Goal: Information Seeking & Learning: Check status

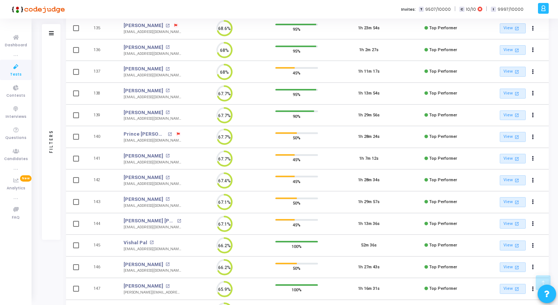
scroll to position [914, 0]
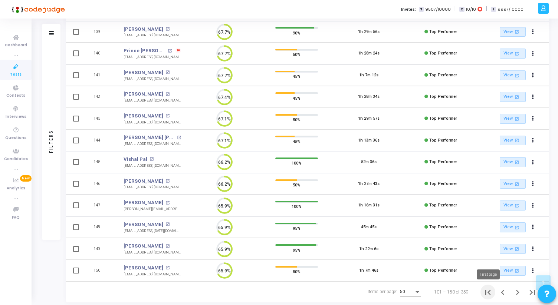
click at [491, 293] on icon "First page" at bounding box center [487, 292] width 10 height 10
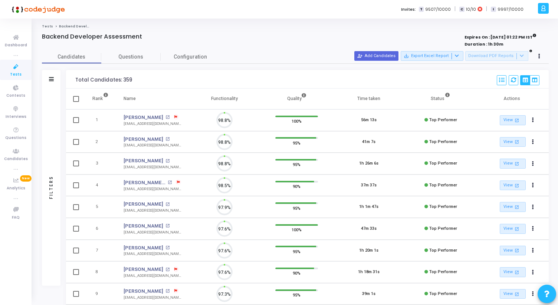
scroll to position [16, 19]
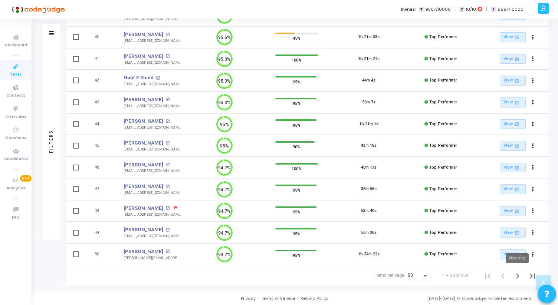
click at [517, 277] on icon "Next page" at bounding box center [517, 276] width 3 height 5
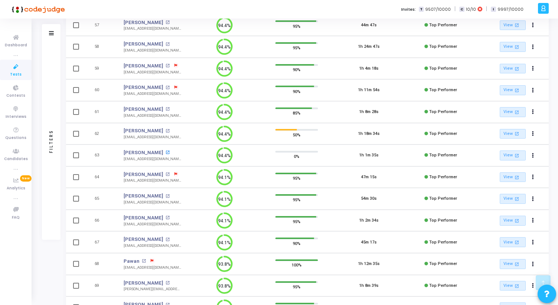
click at [165, 152] on mat-icon "open_in_new" at bounding box center [167, 153] width 4 height 4
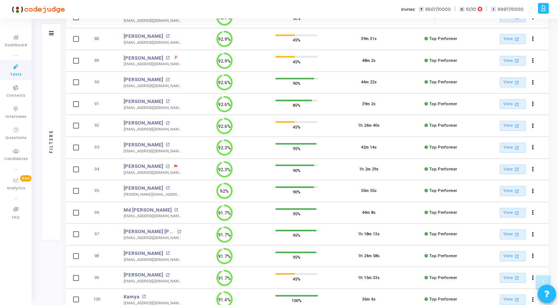
scroll to position [930, 0]
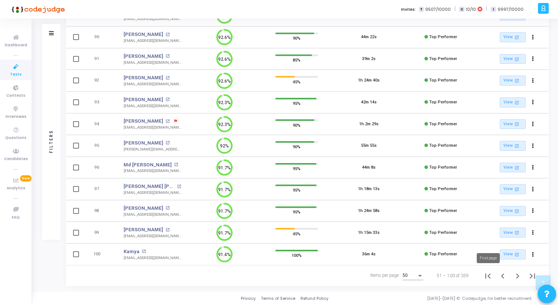
click at [486, 276] on icon "First page" at bounding box center [487, 276] width 10 height 10
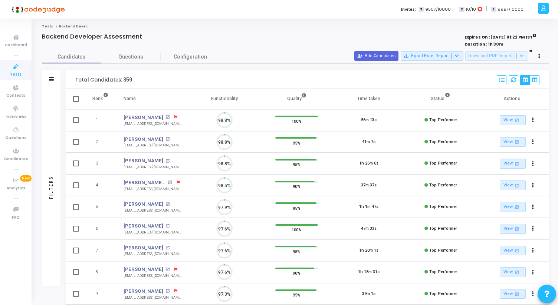
scroll to position [16, 19]
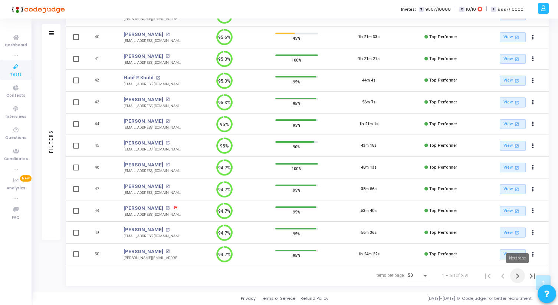
click at [518, 275] on icon "Next page" at bounding box center [517, 276] width 10 height 10
click at [517, 276] on icon "Next page" at bounding box center [517, 276] width 10 height 10
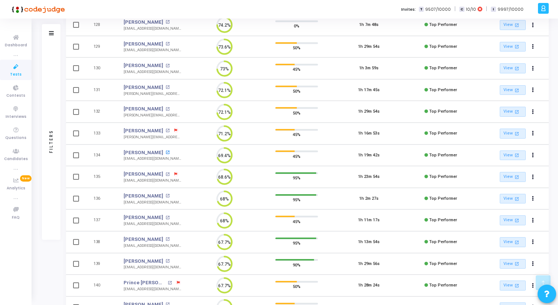
click at [165, 152] on mat-icon "open_in_new" at bounding box center [167, 153] width 4 height 4
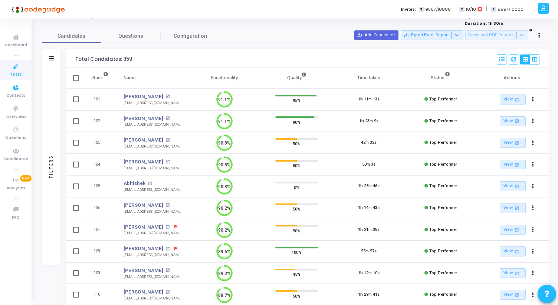
click at [8, 67] on icon at bounding box center [16, 66] width 16 height 9
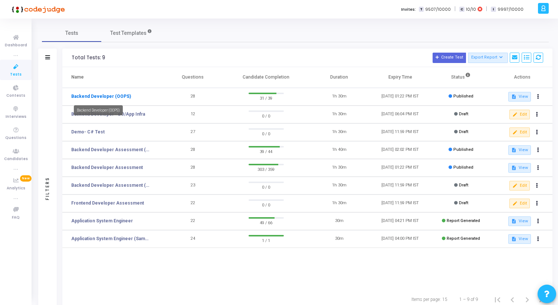
click at [117, 96] on link "Backend Developer (OOPS)" at bounding box center [101, 96] width 60 height 7
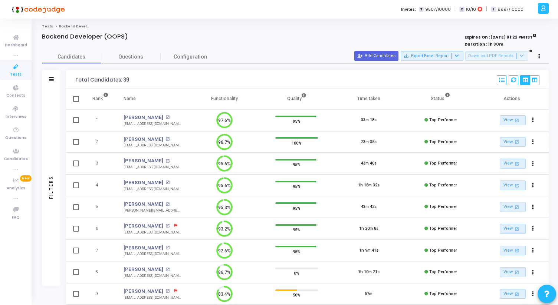
drag, startPoint x: 211, startPoint y: 99, endPoint x: 244, endPoint y: 99, distance: 32.6
click at [244, 99] on th "Functionality" at bounding box center [224, 99] width 72 height 21
click at [214, 99] on th "Functionality" at bounding box center [224, 99] width 72 height 21
drag, startPoint x: 93, startPoint y: 98, endPoint x: 248, endPoint y: 96, distance: 155.4
click at [248, 96] on tr "Rank Name Functionality Quality Time taken Status Actions" at bounding box center [307, 99] width 482 height 21
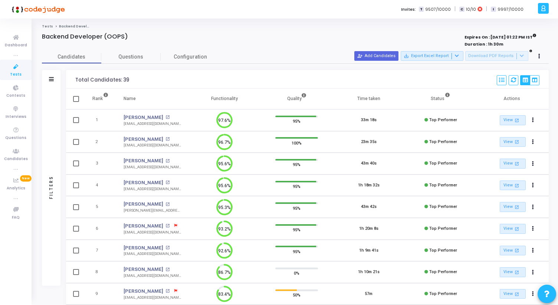
click at [223, 95] on th "Functionality" at bounding box center [224, 99] width 72 height 21
drag, startPoint x: 91, startPoint y: 99, endPoint x: 237, endPoint y: 102, distance: 145.8
click at [237, 102] on tr "Rank Name Functionality Quality Time taken Status Actions" at bounding box center [307, 99] width 482 height 21
click at [237, 102] on th "Functionality" at bounding box center [224, 99] width 72 height 21
drag, startPoint x: 237, startPoint y: 99, endPoint x: 82, endPoint y: 99, distance: 155.4
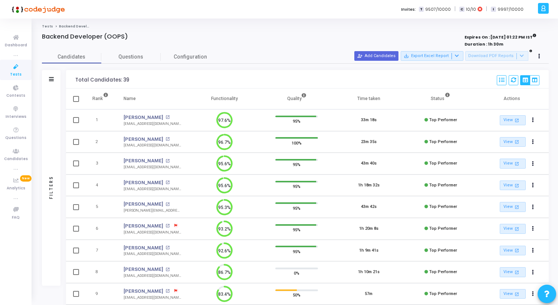
click at [82, 99] on tr "Rank Name Functionality Quality Time taken Status Actions" at bounding box center [307, 99] width 482 height 21
click at [95, 99] on th "Rank" at bounding box center [101, 99] width 32 height 21
drag, startPoint x: 93, startPoint y: 99, endPoint x: 244, endPoint y: 102, distance: 151.0
click at [244, 102] on tr "Rank Name Functionality Quality Time taken Status Actions" at bounding box center [307, 99] width 482 height 21
click at [237, 96] on th "Functionality" at bounding box center [224, 99] width 72 height 21
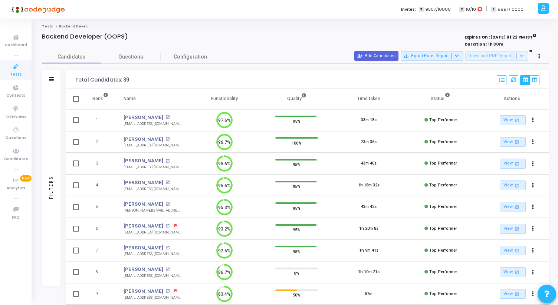
drag, startPoint x: 237, startPoint y: 97, endPoint x: 91, endPoint y: 93, distance: 146.2
click at [91, 93] on tr "Rank Name Functionality Quality Time taken Status Actions" at bounding box center [307, 99] width 482 height 21
click at [91, 93] on th "Rank" at bounding box center [101, 99] width 32 height 21
drag, startPoint x: 92, startPoint y: 98, endPoint x: 247, endPoint y: 100, distance: 154.3
click at [247, 99] on tr "Rank Name Functionality Quality Time taken Status Actions" at bounding box center [307, 99] width 482 height 21
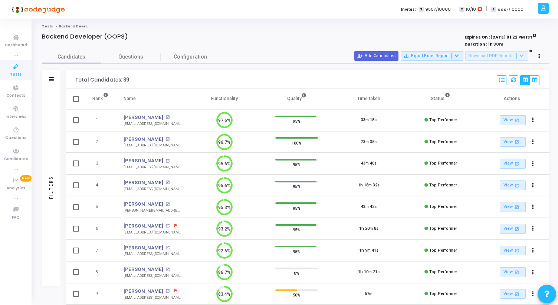
click at [247, 100] on th "Functionality" at bounding box center [224, 99] width 72 height 21
drag, startPoint x: 247, startPoint y: 100, endPoint x: 93, endPoint y: 98, distance: 153.9
click at [93, 98] on tr "Rank Name Functionality Quality Time taken Status Actions" at bounding box center [307, 99] width 482 height 21
click at [194, 92] on th "Functionality" at bounding box center [224, 99] width 72 height 21
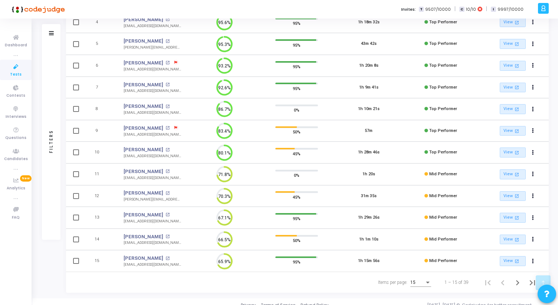
scroll to position [170, 0]
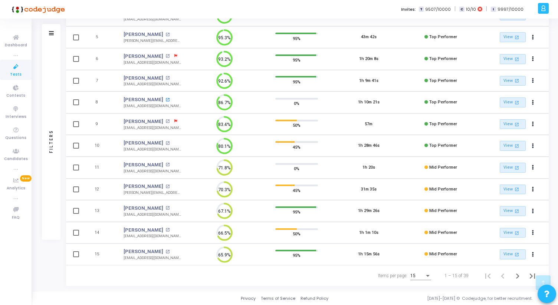
click at [165, 101] on mat-icon "open_in_new" at bounding box center [167, 100] width 4 height 4
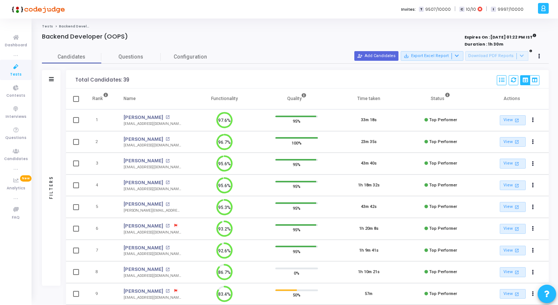
drag, startPoint x: 42, startPoint y: 37, endPoint x: 129, endPoint y: 38, distance: 86.8
click at [129, 38] on div "Backend Developer (OOPS)" at bounding box center [190, 36] width 297 height 7
click at [129, 37] on div "Backend Developer (OOPS)" at bounding box center [190, 36] width 297 height 7
drag, startPoint x: 129, startPoint y: 37, endPoint x: 38, endPoint y: 37, distance: 90.9
click at [38, 37] on div "Backend Developer (OOPS) Expires On : 30 Sep, 2025 01:22 PM IST Duration : 1h 3…" at bounding box center [295, 244] width 514 height 423
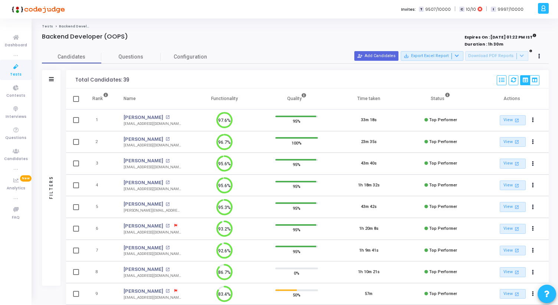
click at [38, 37] on div "Backend Developer (OOPS) Expires On : 30 Sep, 2025 01:22 PM IST Duration : 1h 3…" at bounding box center [295, 244] width 514 height 423
drag, startPoint x: 38, startPoint y: 37, endPoint x: 132, endPoint y: 37, distance: 93.5
click at [132, 37] on div "Backend Developer (OOPS) Expires On : 30 Sep, 2025 01:22 PM IST Duration : 1h 3…" at bounding box center [295, 244] width 514 height 423
click at [132, 37] on div "Backend Developer (OOPS)" at bounding box center [190, 36] width 297 height 7
drag, startPoint x: 132, startPoint y: 37, endPoint x: 36, endPoint y: 37, distance: 95.7
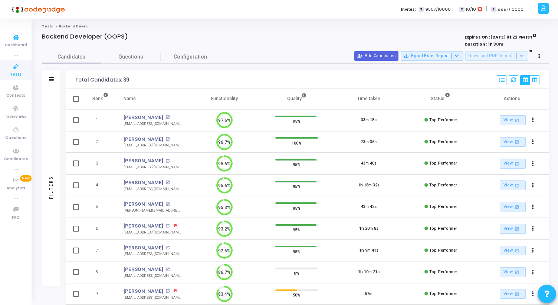
click at [36, 37] on div "Tests Backend Developer (OOPS) Backend Developer (OOPS) Expires On : 30 Sep, 20…" at bounding box center [295, 240] width 525 height 432
drag, startPoint x: 36, startPoint y: 37, endPoint x: 145, endPoint y: 35, distance: 109.4
click at [145, 35] on div "Tests Backend Developer (OOPS) Backend Developer (OOPS) Expires On : 30 Sep, 20…" at bounding box center [295, 240] width 525 height 432
click at [145, 35] on div "Backend Developer (OOPS)" at bounding box center [190, 36] width 297 height 7
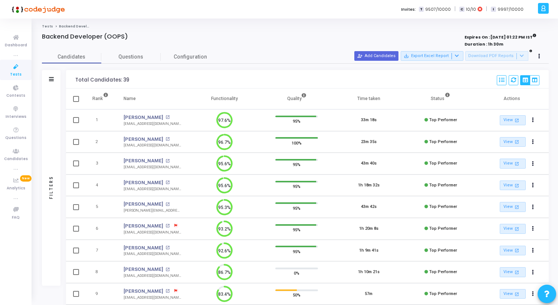
drag, startPoint x: 212, startPoint y: 98, endPoint x: 243, endPoint y: 98, distance: 30.8
click at [243, 98] on th "Functionality" at bounding box center [224, 99] width 72 height 21
click at [237, 101] on th "Functionality" at bounding box center [224, 99] width 72 height 21
drag, startPoint x: 237, startPoint y: 101, endPoint x: 213, endPoint y: 101, distance: 24.5
click at [213, 101] on th "Functionality" at bounding box center [224, 99] width 72 height 21
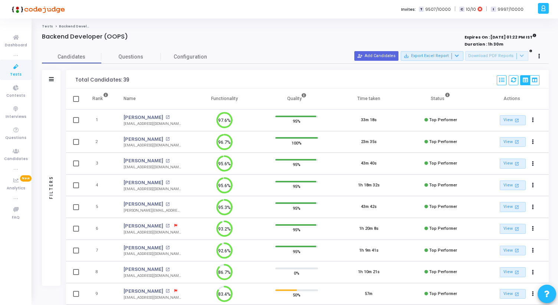
click at [213, 101] on th "Functionality" at bounding box center [224, 99] width 72 height 21
drag, startPoint x: 213, startPoint y: 101, endPoint x: 243, endPoint y: 100, distance: 29.7
click at [243, 100] on th "Functionality" at bounding box center [224, 99] width 72 height 21
click at [239, 99] on th "Functionality" at bounding box center [224, 99] width 72 height 21
drag, startPoint x: 239, startPoint y: 99, endPoint x: 211, endPoint y: 99, distance: 28.6
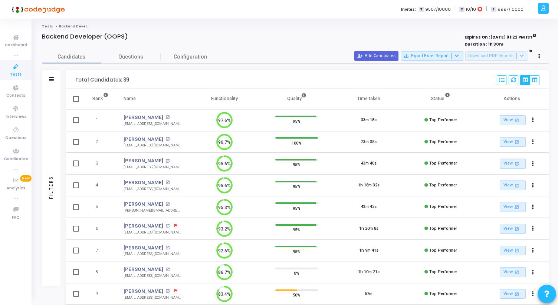
click at [210, 99] on th "Functionality" at bounding box center [224, 99] width 72 height 21
click at [211, 99] on th "Functionality" at bounding box center [224, 99] width 72 height 21
click at [213, 95] on th "Functionality" at bounding box center [224, 99] width 72 height 21
drag, startPoint x: 213, startPoint y: 99, endPoint x: 243, endPoint y: 98, distance: 30.1
click at [243, 98] on th "Functionality" at bounding box center [224, 99] width 72 height 21
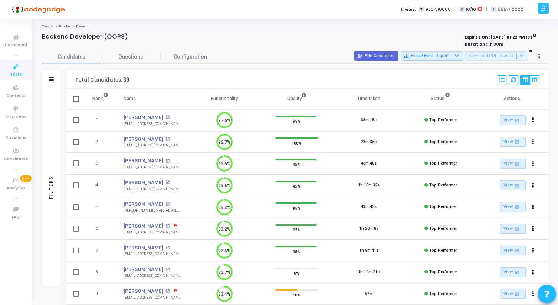
click at [243, 98] on th "Functionality" at bounding box center [224, 99] width 72 height 21
drag, startPoint x: 243, startPoint y: 98, endPoint x: 213, endPoint y: 98, distance: 30.0
click at [213, 98] on th "Functionality" at bounding box center [224, 99] width 72 height 21
drag, startPoint x: 76, startPoint y: 80, endPoint x: 239, endPoint y: 110, distance: 165.9
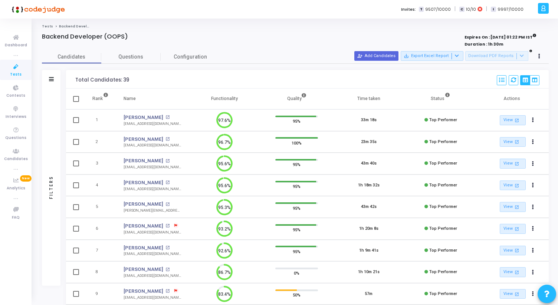
click at [239, 110] on div "Total Candidates: 39 Select S No Name Questions Functionality Quality Time Take…" at bounding box center [307, 263] width 482 height 386
click at [240, 102] on th "Functionality" at bounding box center [224, 99] width 72 height 21
drag, startPoint x: 43, startPoint y: 37, endPoint x: 132, endPoint y: 34, distance: 89.0
click at [132, 35] on div "Backend Developer (OOPS)" at bounding box center [190, 36] width 297 height 7
click at [132, 34] on div "Backend Developer (OOPS)" at bounding box center [190, 36] width 297 height 7
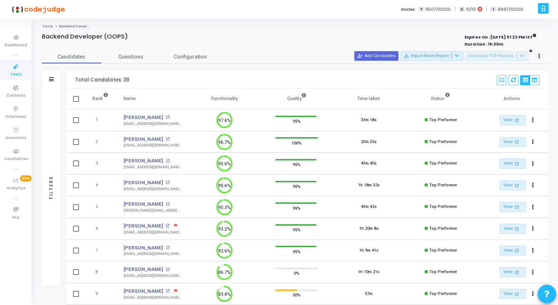
drag, startPoint x: 132, startPoint y: 34, endPoint x: 35, endPoint y: 24, distance: 97.3
click at [35, 24] on div "Tests Backend Developer (OOPS) Backend Developer (OOPS) Expires On : 30 Sep, 20…" at bounding box center [295, 240] width 525 height 432
drag, startPoint x: 35, startPoint y: 24, endPoint x: 138, endPoint y: 36, distance: 104.1
click at [139, 36] on div "Tests Backend Developer (OOPS) Backend Developer (OOPS) Expires On : 30 Sep, 20…" at bounding box center [295, 240] width 525 height 432
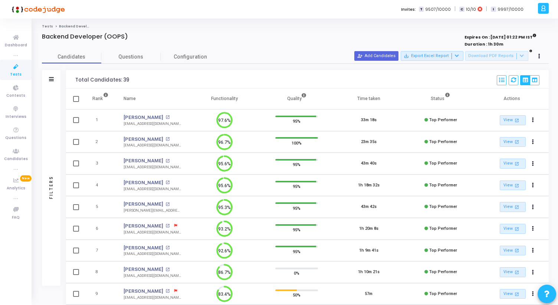
click at [138, 36] on div "Backend Developer (OOPS)" at bounding box center [190, 36] width 297 height 7
drag, startPoint x: 138, startPoint y: 36, endPoint x: 37, endPoint y: 29, distance: 101.1
click at [37, 29] on div "Tests Backend Developer (OOPS) Backend Developer (OOPS) Expires On : 30 Sep, 20…" at bounding box center [295, 240] width 525 height 432
drag, startPoint x: 37, startPoint y: 26, endPoint x: 140, endPoint y: 37, distance: 103.4
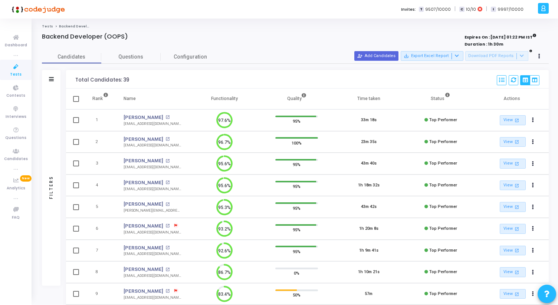
click at [140, 37] on div "Tests Backend Developer (OOPS) Backend Developer (OOPS) Expires On : 30 Sep, 20…" at bounding box center [295, 240] width 525 height 432
click at [140, 37] on div "Backend Developer (OOPS)" at bounding box center [190, 36] width 297 height 7
drag, startPoint x: 140, startPoint y: 37, endPoint x: 38, endPoint y: 26, distance: 102.2
click at [38, 26] on div "Tests Backend Developer (OOPS) Backend Developer (OOPS) Expires On : 30 Sep, 20…" at bounding box center [295, 240] width 525 height 432
click at [35, 26] on div "Tests Backend Developer (OOPS) Backend Developer (OOPS) Expires On : 30 Sep, 20…" at bounding box center [295, 240] width 525 height 432
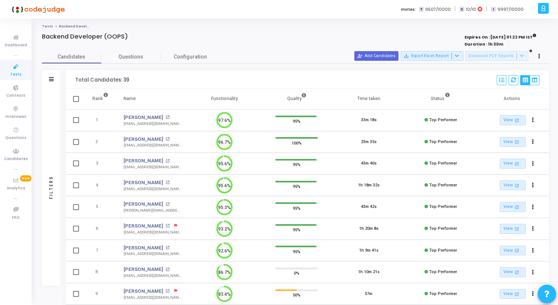
drag, startPoint x: 35, startPoint y: 26, endPoint x: 137, endPoint y: 34, distance: 102.0
click at [137, 34] on div "Tests Backend Developer (OOPS) Backend Developer (OOPS) Expires On : 30 Sep, 20…" at bounding box center [295, 240] width 525 height 432
click at [137, 35] on div "Backend Developer (OOPS)" at bounding box center [190, 36] width 297 height 7
drag, startPoint x: 137, startPoint y: 35, endPoint x: 37, endPoint y: 24, distance: 100.7
click at [37, 24] on div "Tests Backend Developer (OOPS) Backend Developer (OOPS) Expires On : 30 Sep, 20…" at bounding box center [295, 240] width 525 height 432
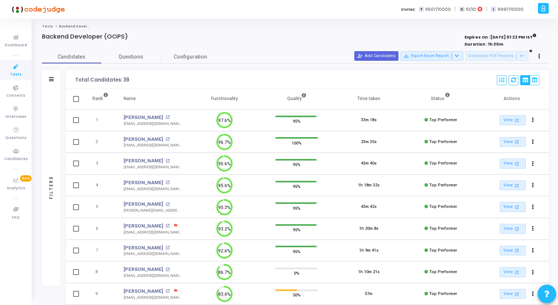
click at [37, 24] on div "Tests Backend Developer (OOPS) Backend Developer (OOPS) Expires On : 30 Sep, 20…" at bounding box center [295, 240] width 525 height 432
drag, startPoint x: 37, startPoint y: 24, endPoint x: 136, endPoint y: 37, distance: 100.2
click at [137, 37] on div "Tests Backend Developer (OOPS) Backend Developer (OOPS) Expires On : 30 Sep, 20…" at bounding box center [295, 240] width 525 height 432
click at [136, 37] on div "Backend Developer (OOPS)" at bounding box center [190, 36] width 297 height 7
drag, startPoint x: 136, startPoint y: 37, endPoint x: 34, endPoint y: 23, distance: 102.7
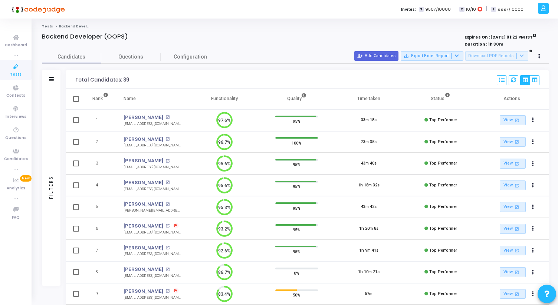
click at [34, 23] on div "Tests Backend Developer (OOPS) Backend Developer (OOPS) Expires On : 30 Sep, 20…" at bounding box center [295, 240] width 525 height 443
drag, startPoint x: 34, startPoint y: 23, endPoint x: 136, endPoint y: 36, distance: 102.5
click at [138, 36] on div "Tests Backend Developer (OOPS) Backend Developer (OOPS) Expires On : 30 Sep, 20…" at bounding box center [295, 240] width 525 height 443
click at [136, 36] on div "Backend Developer (OOPS)" at bounding box center [190, 36] width 297 height 7
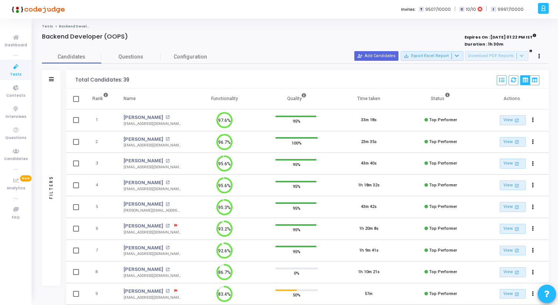
drag, startPoint x: 136, startPoint y: 36, endPoint x: 33, endPoint y: 26, distance: 103.2
click at [33, 27] on div "Tests Backend Developer (OOPS) Backend Developer (OOPS) Expires On : 30 Sep, 20…" at bounding box center [295, 240] width 525 height 432
click at [33, 26] on div "Tests Backend Developer (OOPS) Backend Developer (OOPS) Expires On : 30 Sep, 20…" at bounding box center [295, 240] width 525 height 432
drag, startPoint x: 33, startPoint y: 26, endPoint x: 149, endPoint y: 34, distance: 115.6
click at [149, 34] on div "Tests Backend Developer (OOPS) Backend Developer (OOPS) Expires On : 30 Sep, 20…" at bounding box center [295, 240] width 525 height 432
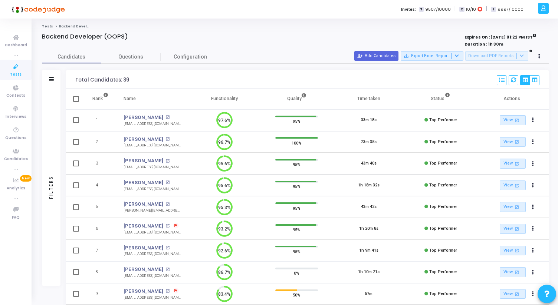
click at [149, 35] on div "Backend Developer (OOPS)" at bounding box center [190, 36] width 297 height 7
drag, startPoint x: 148, startPoint y: 35, endPoint x: 36, endPoint y: 24, distance: 112.9
click at [36, 24] on div "Tests Backend Developer (OOPS) Backend Developer (OOPS) Expires On : 30 Sep, 20…" at bounding box center [295, 240] width 525 height 432
drag, startPoint x: 36, startPoint y: 24, endPoint x: 137, endPoint y: 37, distance: 101.7
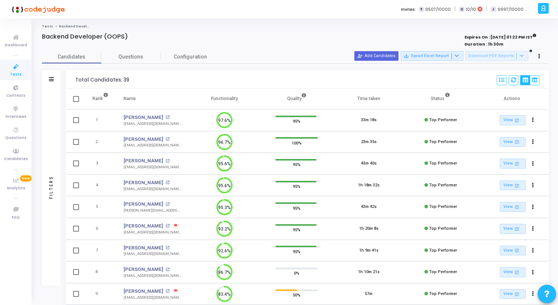
click at [137, 36] on div "Tests Backend Developer (OOPS) Backend Developer (OOPS) Expires On : 30 Sep, 20…" at bounding box center [295, 240] width 525 height 432
click at [137, 37] on div "Backend Developer (OOPS)" at bounding box center [190, 36] width 297 height 7
drag, startPoint x: 137, startPoint y: 37, endPoint x: 34, endPoint y: 26, distance: 102.9
click at [34, 26] on div "Tests Backend Developer (OOPS) Backend Developer (OOPS) Expires On : 30 Sep, 20…" at bounding box center [295, 240] width 525 height 432
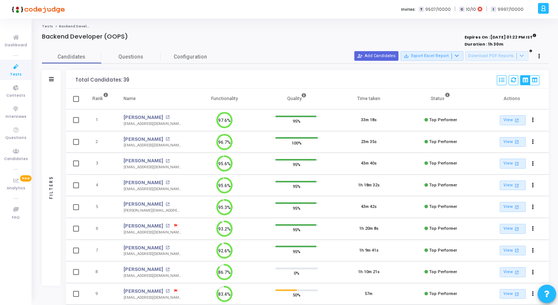
drag, startPoint x: 34, startPoint y: 26, endPoint x: 131, endPoint y: 36, distance: 96.9
click at [131, 36] on div "Tests Backend Developer (OOPS) Backend Developer (OOPS) Expires On : 30 Sep, 20…" at bounding box center [295, 240] width 525 height 432
click at [131, 36] on div "Backend Developer (OOPS)" at bounding box center [190, 36] width 297 height 7
drag, startPoint x: 131, startPoint y: 36, endPoint x: 36, endPoint y: 26, distance: 95.8
click at [36, 26] on div "Tests Backend Developer (OOPS) Backend Developer (OOPS) Expires On : 30 Sep, 20…" at bounding box center [295, 240] width 525 height 432
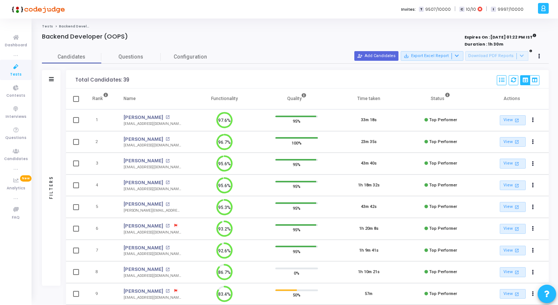
click at [36, 26] on div "Tests Backend Developer (OOPS) Backend Developer (OOPS) Expires On : 30 Sep, 20…" at bounding box center [295, 240] width 525 height 432
drag
click at [131, 34] on div "Tests Backend Developer (OOPS) Backend Developer (OOPS) Expires On : 30 Sep, 20…" at bounding box center [295, 240] width 525 height 432
click at [130, 34] on div "Backend Developer (OOPS)" at bounding box center [190, 36] width 297 height 7
click at [38, 25] on div "Tests Backend Developer (OOPS) Backend Developer (OOPS) Expires On : 30 Sep, 20…" at bounding box center [295, 240] width 525 height 432
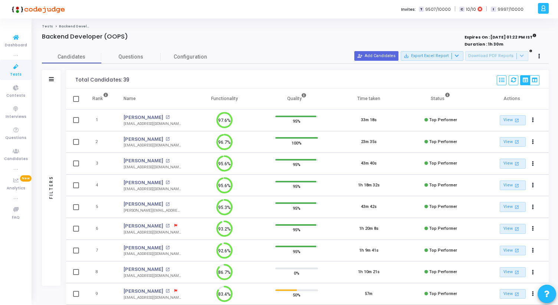
click at [38, 25] on div "Tests Backend Developer (OOPS) Backend Developer (OOPS) Expires On : 30 Sep, 20…" at bounding box center [295, 240] width 525 height 432
drag, startPoint x: 33, startPoint y: 26, endPoint x: 148, endPoint y: 40, distance: 115.8
click at [148, 40] on div "Tests Backend Developer (OOPS) Backend Developer (OOPS) Expires On : 30 Sep, 20…" at bounding box center [295, 240] width 525 height 432
click at [148, 40] on div "Backend Developer (OOPS)" at bounding box center [190, 36] width 297 height 7
drag, startPoint x: 148, startPoint y: 40, endPoint x: 37, endPoint y: 24, distance: 111.3
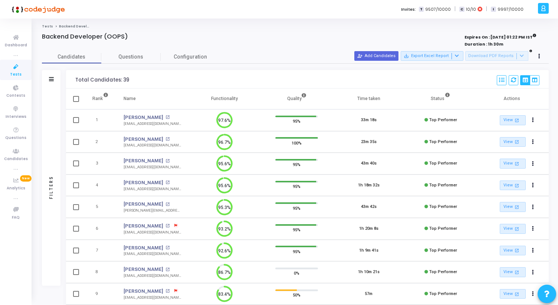
click at [37, 24] on div "Tests Backend Developer (OOPS) Backend Developer (OOPS) Expires On : 30 Sep, 20…" at bounding box center [295, 240] width 525 height 443
drag, startPoint x: 37, startPoint y: 24, endPoint x: 129, endPoint y: 35, distance: 92.6
click at [129, 35] on div "Tests Backend Developer (OOPS) Backend Developer (OOPS) Expires On : 30 Sep, 20…" at bounding box center [295, 240] width 525 height 443
click at [129, 35] on div "Backend Developer (OOPS)" at bounding box center [190, 36] width 297 height 7
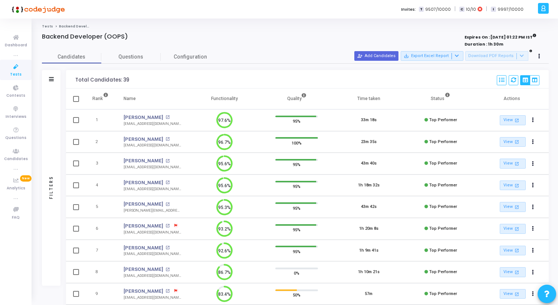
click at [37, 26] on div "Tests Backend Developer (OOPS) Backend Developer (OOPS) Expires On : 30 Sep, 20…" at bounding box center [295, 240] width 525 height 432
click at [131, 32] on div "Tests Backend Developer (OOPS) Backend Developer (OOPS) Expires On : 30 Sep, 20…" at bounding box center [295, 240] width 525 height 432
click at [131, 32] on div "Tests Backend Developer (OOPS) Backend Developer (OOPS) Expires On : 30 Sep, 20…" at bounding box center [295, 240] width 507 height 432
click at [38, 29] on div "Tests Backend Developer (OOPS) Backend Developer (OOPS) Expires On : 30 Sep, 20…" at bounding box center [295, 240] width 525 height 432
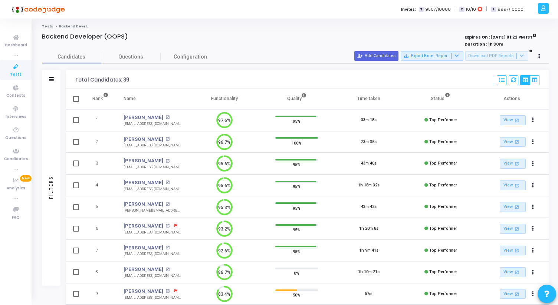
click at [38, 29] on div "Tests Backend Developer (OOPS) Backend Developer (OOPS) Expires On : 30 Sep, 20…" at bounding box center [295, 240] width 525 height 432
click at [9, 111] on icon at bounding box center [16, 109] width 16 height 9
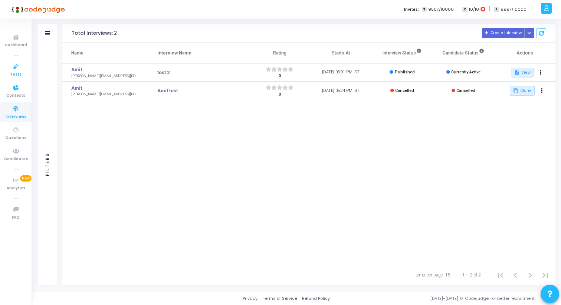
click at [9, 60] on link "Tests" at bounding box center [16, 70] width 32 height 20
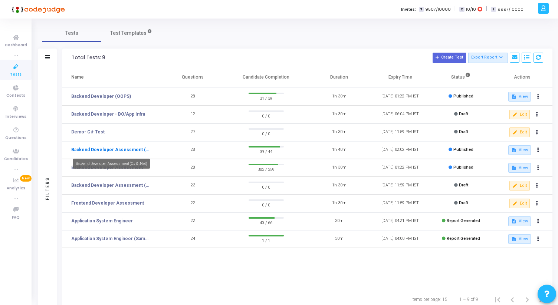
click at [112, 150] on link "Backend Developer Assessment (C# & .Net)" at bounding box center [111, 149] width 80 height 7
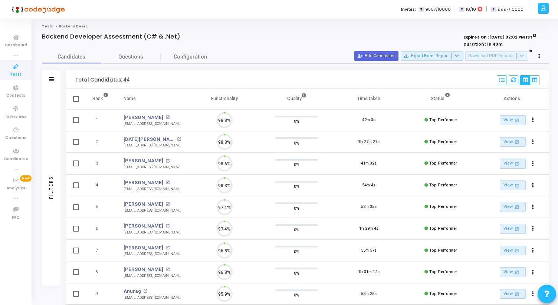
scroll to position [16, 19]
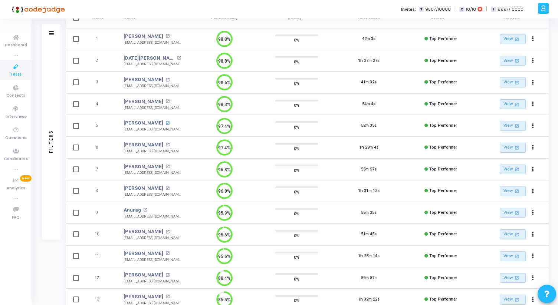
click at [167, 123] on mat-icon "open_in_new" at bounding box center [167, 123] width 4 height 4
click at [165, 144] on mat-icon "open_in_new" at bounding box center [167, 145] width 4 height 4
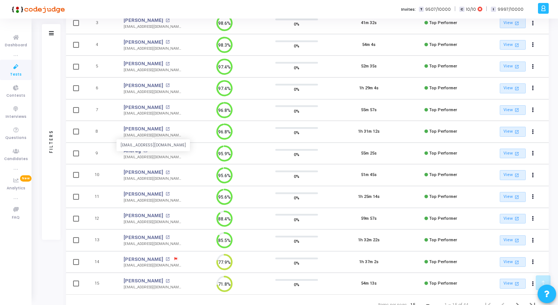
drag, startPoint x: 164, startPoint y: 136, endPoint x: 124, endPoint y: 136, distance: 39.3
click at [124, 136] on td "Piyush Kumar open_in_new piyush.kp48@gmail.com piyush.kp48@gmail.com" at bounding box center [152, 132] width 72 height 22
copy div "piyush.kp48@gmail.com"
click at [165, 130] on mat-icon "open_in_new" at bounding box center [167, 129] width 4 height 4
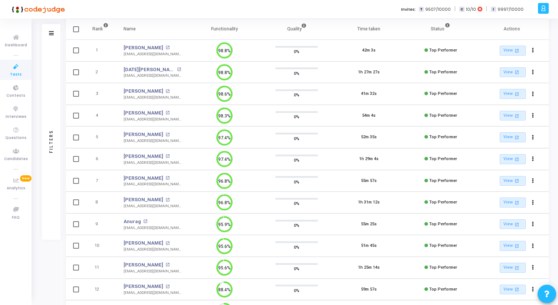
scroll to position [0, 0]
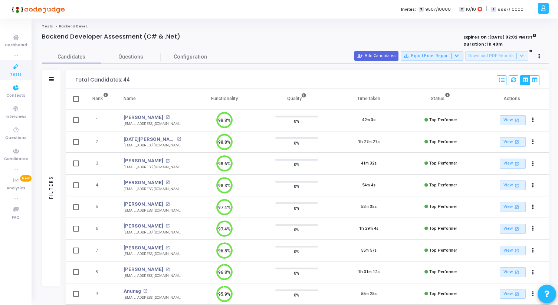
click at [12, 76] on span "Tests" at bounding box center [15, 75] width 11 height 6
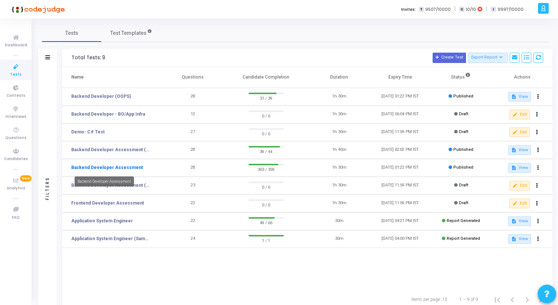
click at [126, 169] on link "Backend Developer Assessment" at bounding box center [107, 167] width 72 height 7
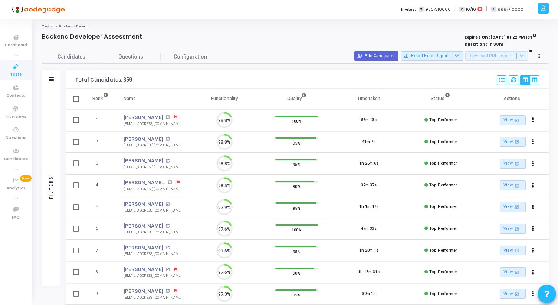
scroll to position [16, 19]
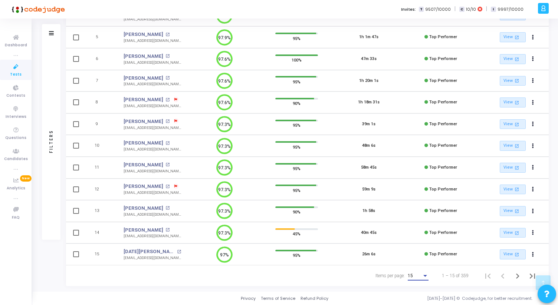
click at [427, 277] on div "Items per page:" at bounding box center [425, 276] width 7 height 6
click at [424, 272] on span "50" at bounding box center [418, 271] width 21 height 13
click at [529, 274] on icon "Last page" at bounding box center [532, 276] width 10 height 10
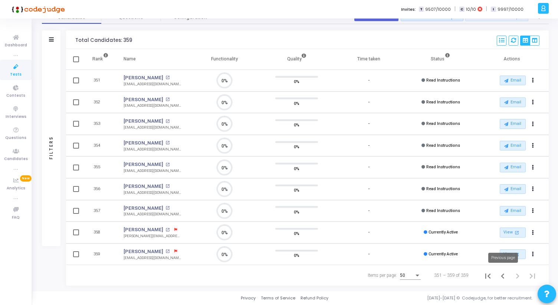
click at [501, 277] on icon "Previous page" at bounding box center [502, 276] width 10 height 10
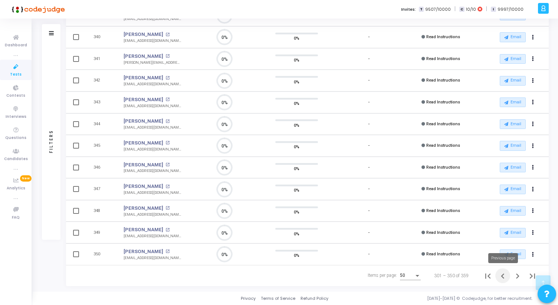
click at [503, 276] on icon "Previous page" at bounding box center [502, 276] width 10 height 10
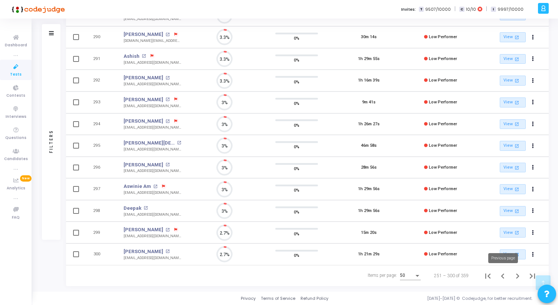
click at [503, 278] on icon "Previous page" at bounding box center [502, 276] width 10 height 10
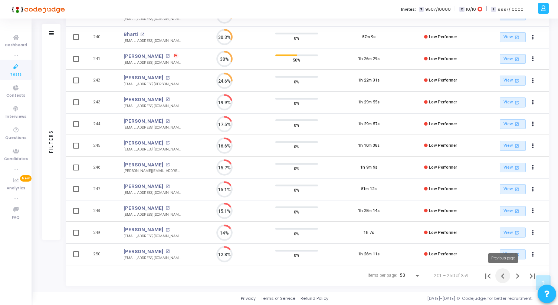
click at [502, 276] on icon "Previous page" at bounding box center [502, 276] width 10 height 10
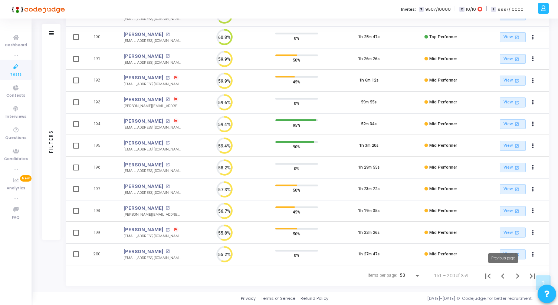
click at [506, 277] on icon "Previous page" at bounding box center [502, 276] width 10 height 10
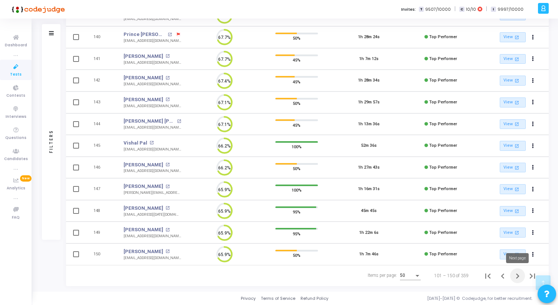
click at [516, 277] on icon "Next page" at bounding box center [517, 276] width 10 height 10
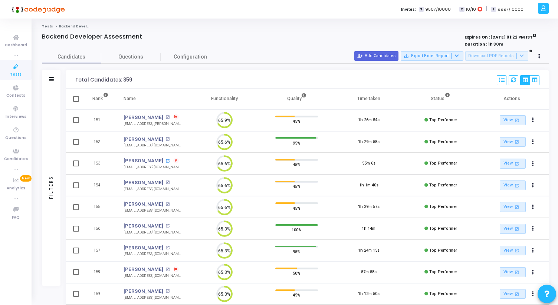
click at [165, 161] on mat-icon "open_in_new" at bounding box center [167, 161] width 4 height 4
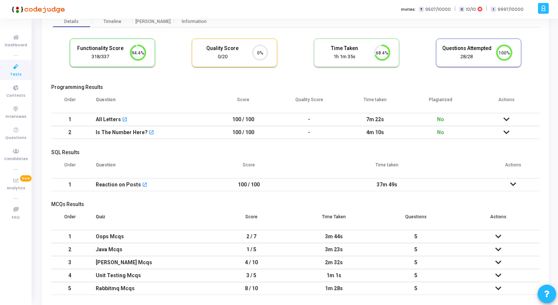
scroll to position [66, 0]
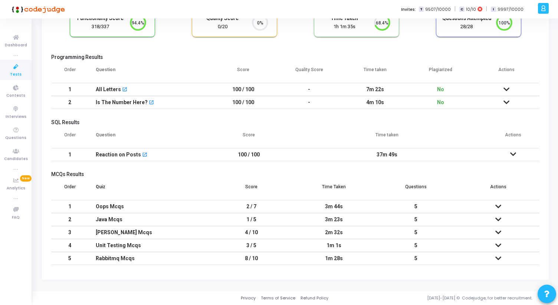
click at [499, 220] on icon at bounding box center [498, 219] width 6 height 5
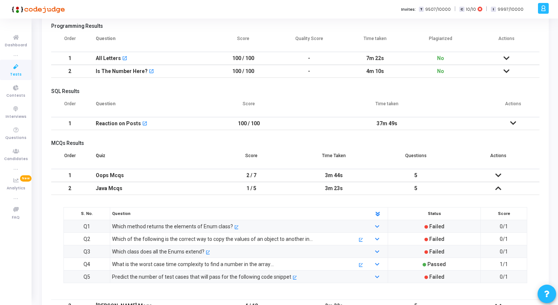
scroll to position [99, 0]
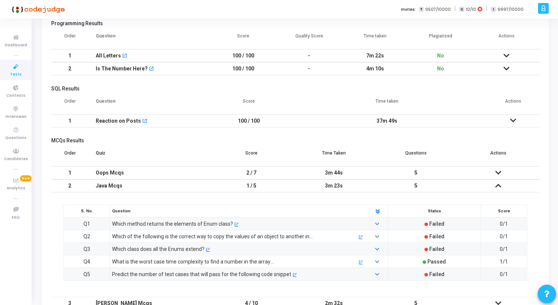
click at [496, 186] on icon at bounding box center [498, 185] width 6 height 5
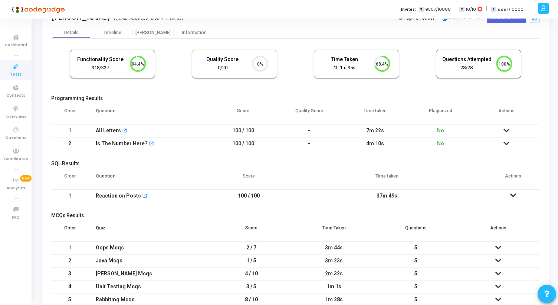
scroll to position [0, 0]
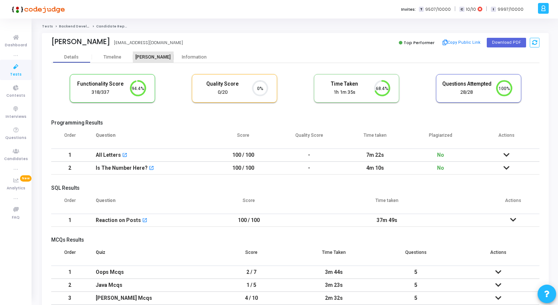
click at [155, 57] on div "[PERSON_NAME]" at bounding box center [153, 58] width 41 height 6
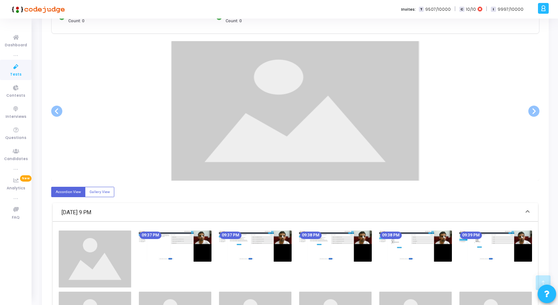
scroll to position [131, 0]
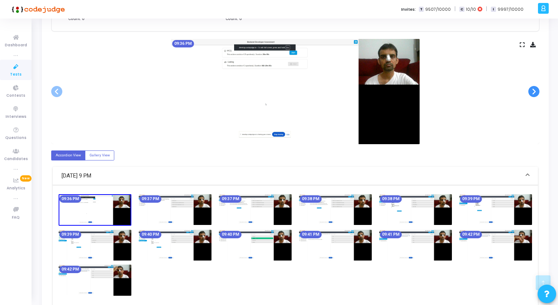
click at [533, 90] on span at bounding box center [533, 91] width 11 height 11
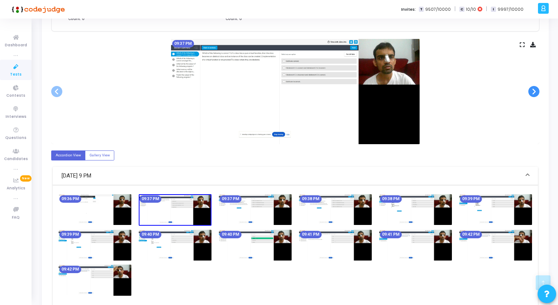
click at [533, 90] on span at bounding box center [533, 91] width 11 height 11
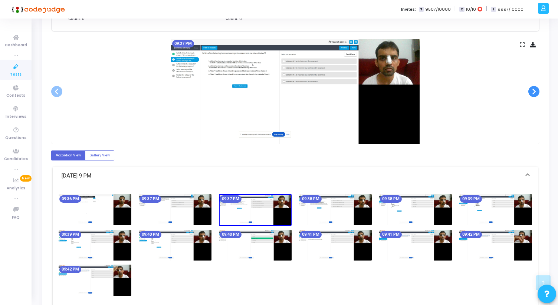
click at [533, 90] on span at bounding box center [533, 91] width 11 height 11
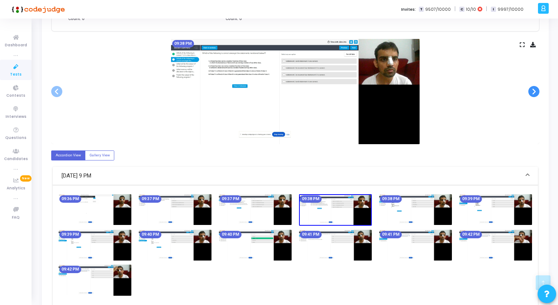
click at [533, 90] on span at bounding box center [533, 91] width 11 height 11
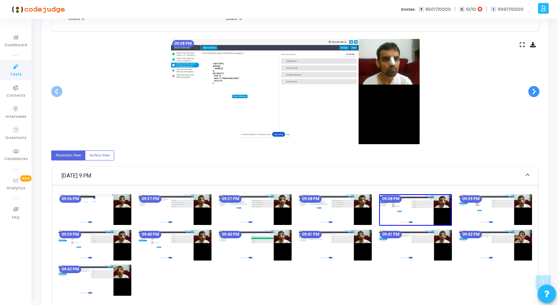
click at [533, 90] on span at bounding box center [533, 91] width 11 height 11
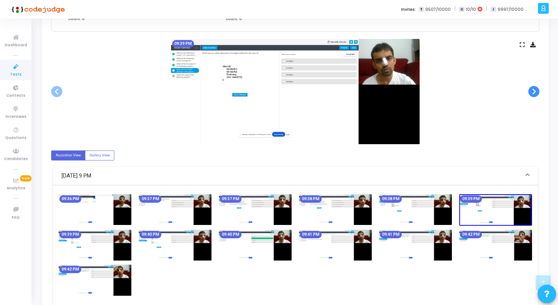
click at [533, 90] on span at bounding box center [533, 91] width 11 height 11
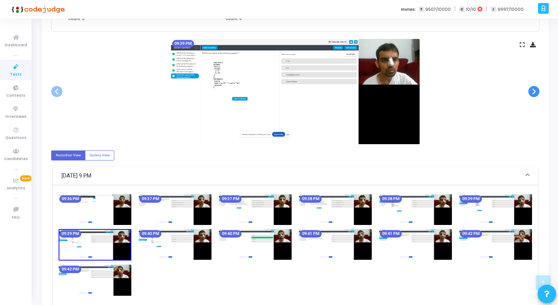
click at [533, 90] on span at bounding box center [533, 91] width 11 height 11
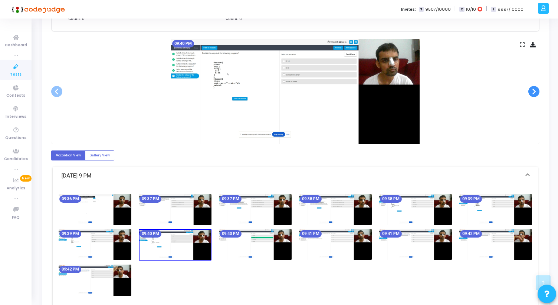
click at [533, 90] on span at bounding box center [533, 91] width 11 height 11
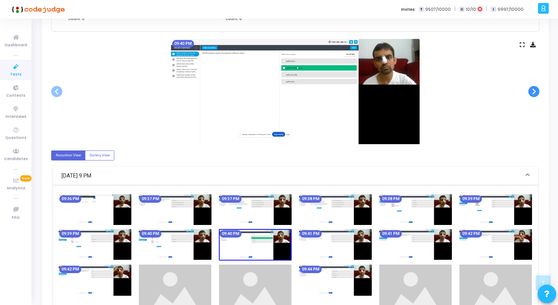
click at [533, 90] on span at bounding box center [533, 91] width 11 height 11
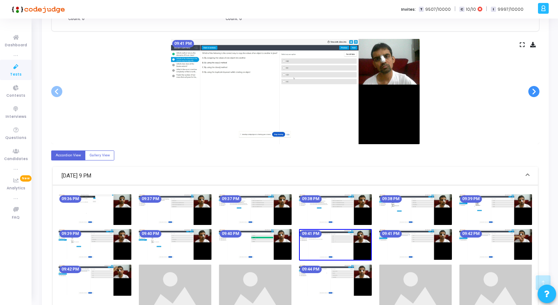
click at [533, 90] on span at bounding box center [533, 91] width 11 height 11
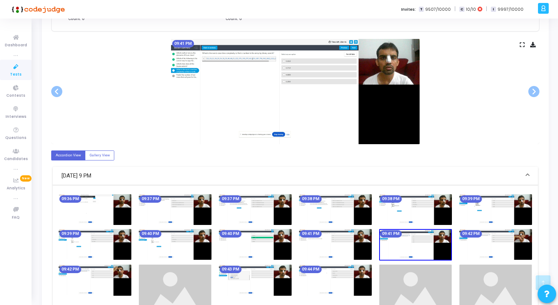
click at [521, 45] on icon at bounding box center [522, 45] width 5 height 4
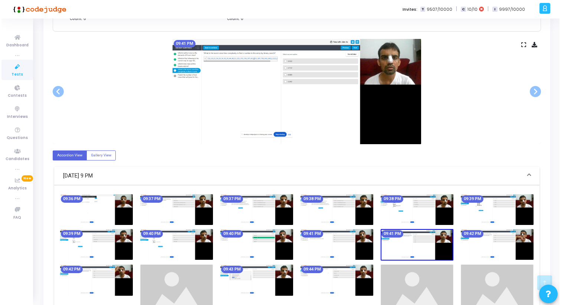
scroll to position [0, 0]
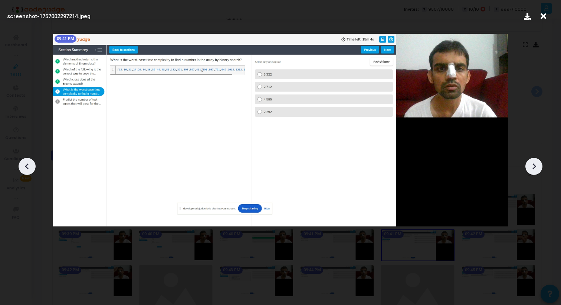
click at [530, 171] on icon at bounding box center [533, 166] width 11 height 11
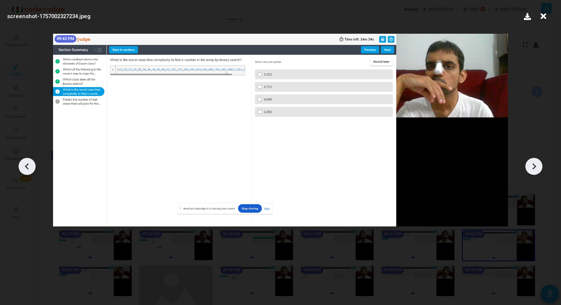
click at [531, 167] on icon at bounding box center [533, 166] width 11 height 11
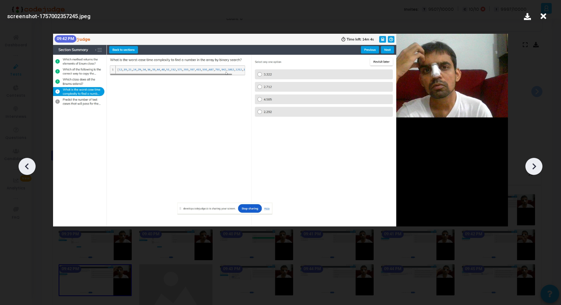
click at [531, 167] on icon at bounding box center [533, 166] width 11 height 11
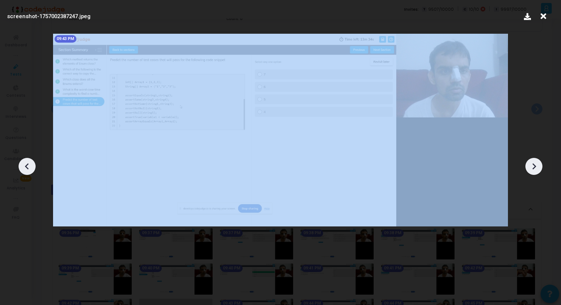
click at [531, 167] on icon at bounding box center [533, 166] width 11 height 11
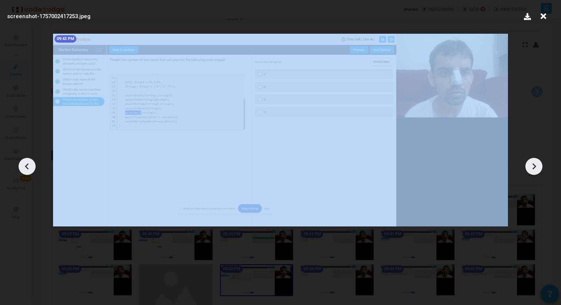
click at [531, 167] on icon at bounding box center [533, 166] width 11 height 11
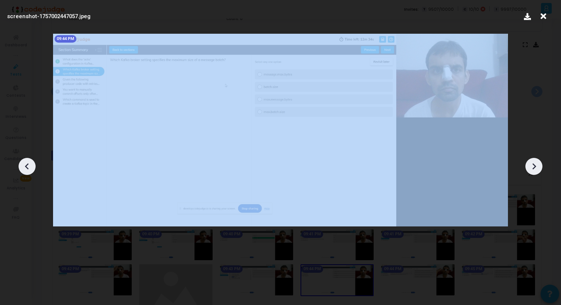
click at [531, 167] on icon at bounding box center [533, 166] width 11 height 11
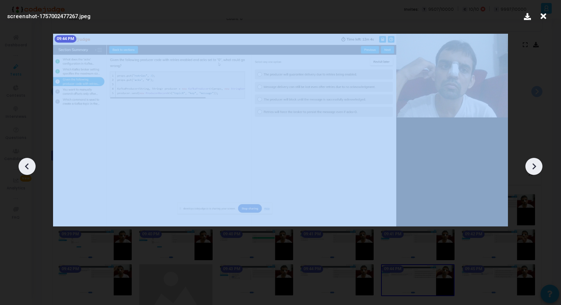
click at [531, 167] on icon at bounding box center [533, 166] width 11 height 11
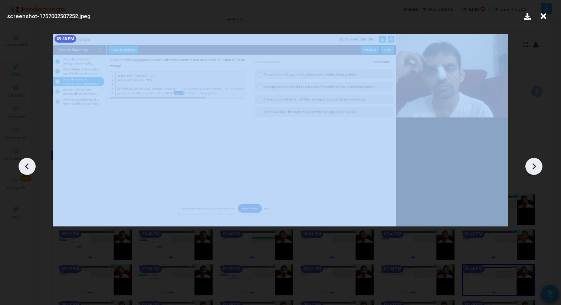
click at [531, 167] on icon at bounding box center [533, 166] width 11 height 11
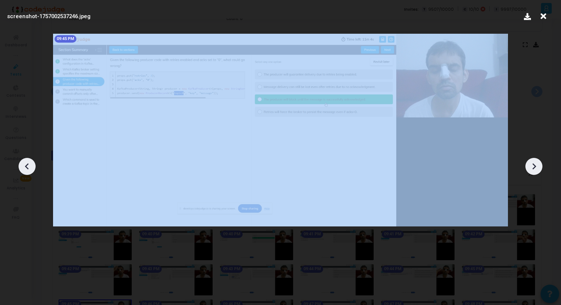
click at [531, 167] on icon at bounding box center [533, 166] width 11 height 11
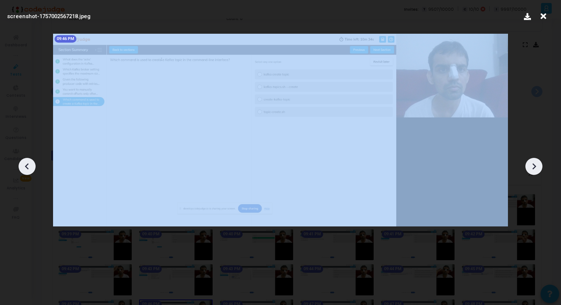
click at [531, 167] on icon at bounding box center [533, 166] width 11 height 11
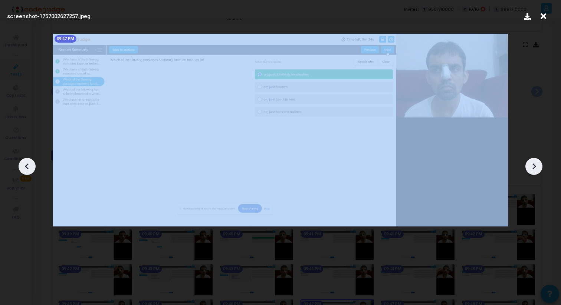
click at [531, 167] on icon at bounding box center [533, 166] width 11 height 11
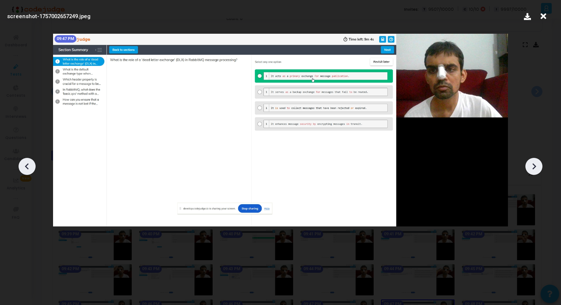
click at [537, 167] on icon at bounding box center [533, 166] width 11 height 11
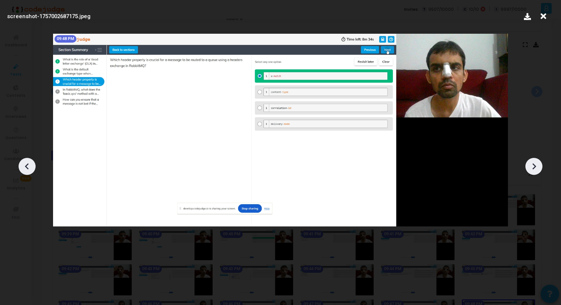
click at [537, 168] on icon at bounding box center [533, 166] width 11 height 11
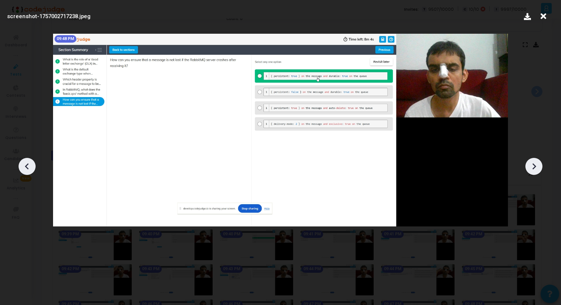
click at [537, 168] on icon at bounding box center [533, 166] width 11 height 11
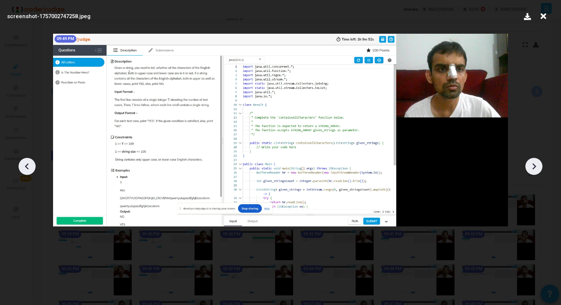
click at [537, 167] on icon at bounding box center [533, 166] width 11 height 11
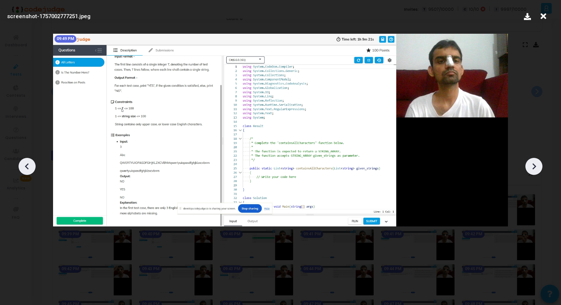
click at [537, 167] on icon at bounding box center [533, 166] width 11 height 11
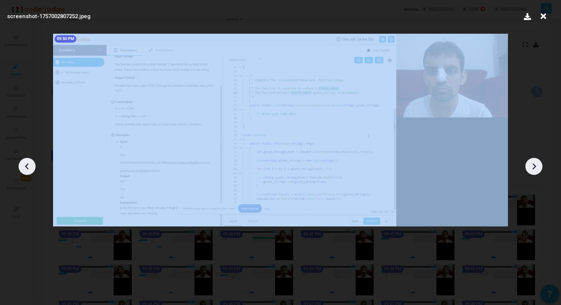
click at [537, 167] on icon at bounding box center [533, 166] width 11 height 11
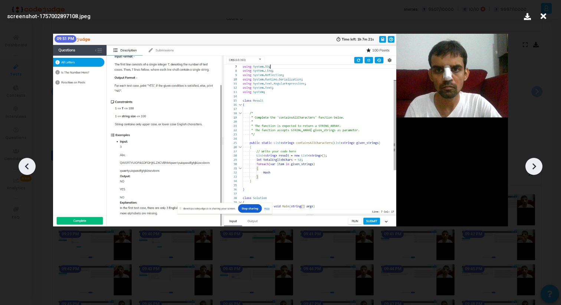
click at [537, 127] on div at bounding box center [280, 163] width 561 height 283
click at [544, 19] on icon at bounding box center [542, 16] width 11 height 14
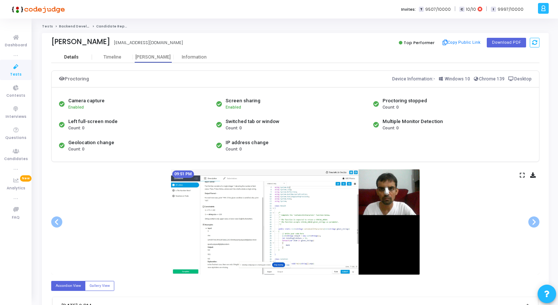
click at [65, 58] on div "Details" at bounding box center [71, 58] width 14 height 6
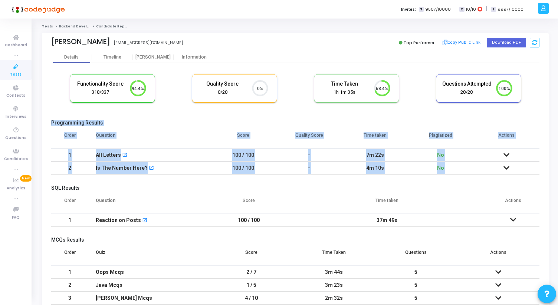
drag, startPoint x: 52, startPoint y: 123, endPoint x: 475, endPoint y: 184, distance: 428.2
click at [476, 183] on div "Programming Results Order Question Score Quality Score Time taken Plagiarized A…" at bounding box center [295, 227] width 488 height 215
click at [379, 169] on td "4m 10s" at bounding box center [375, 168] width 66 height 13
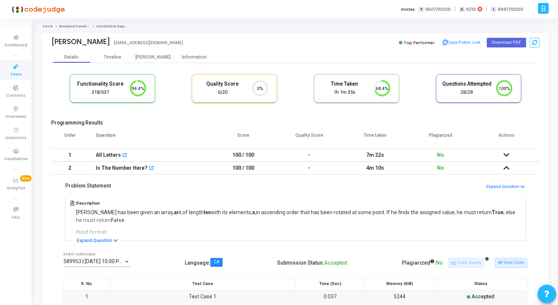
click at [506, 169] on icon at bounding box center [506, 167] width 6 height 5
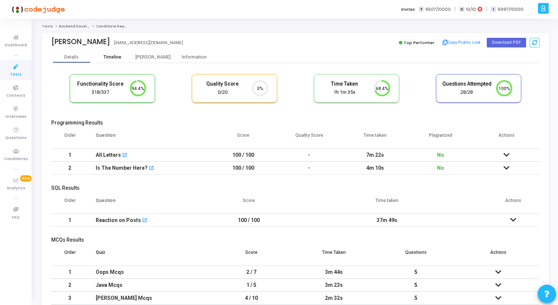
click at [113, 56] on div "Timeline" at bounding box center [112, 58] width 18 height 6
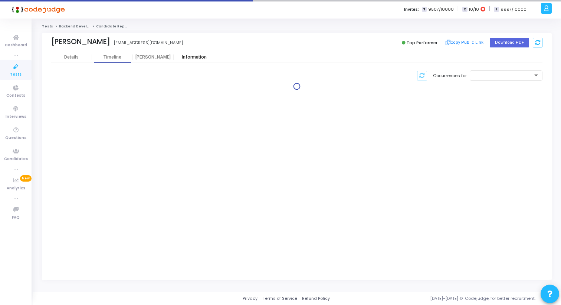
click at [193, 60] on div "Information" at bounding box center [194, 58] width 41 height 6
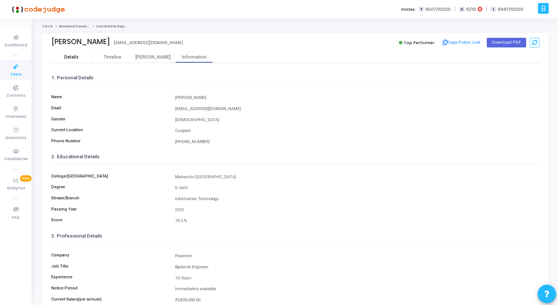
click at [66, 59] on div "Details" at bounding box center [71, 58] width 14 height 6
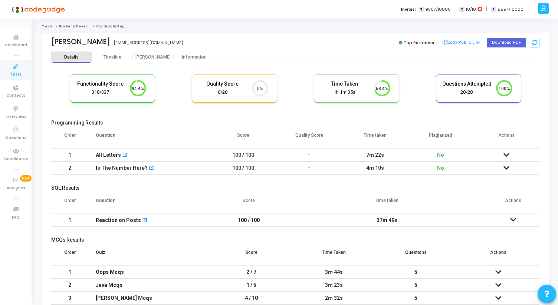
scroll to position [16, 19]
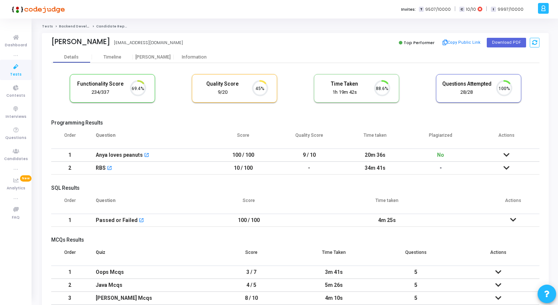
scroll to position [16, 19]
click at [152, 59] on div "[PERSON_NAME]" at bounding box center [153, 58] width 41 height 6
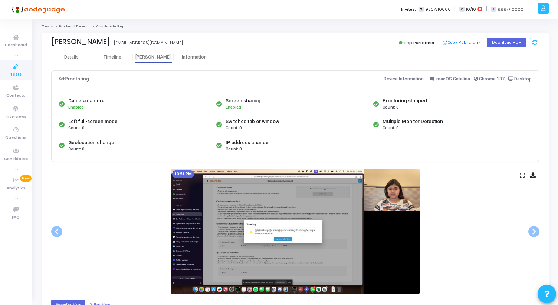
click at [523, 175] on icon at bounding box center [522, 175] width 5 height 4
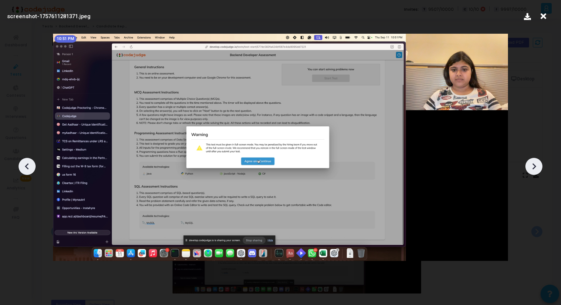
click at [535, 162] on icon at bounding box center [533, 166] width 11 height 11
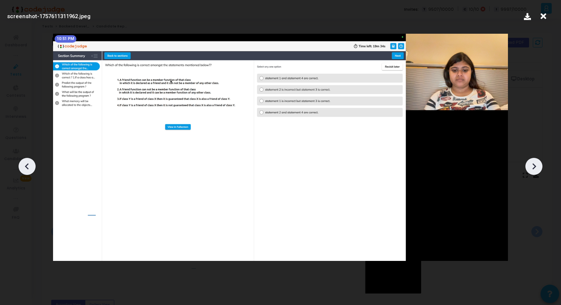
click at [535, 166] on icon at bounding box center [534, 166] width 4 height 6
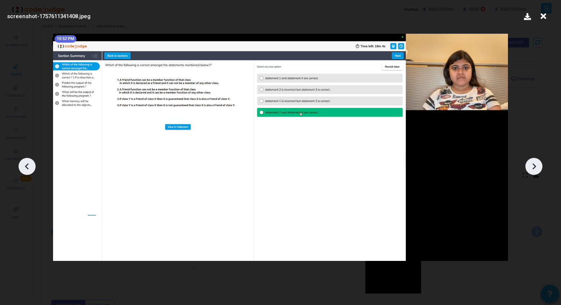
click at [536, 166] on icon at bounding box center [534, 166] width 4 height 6
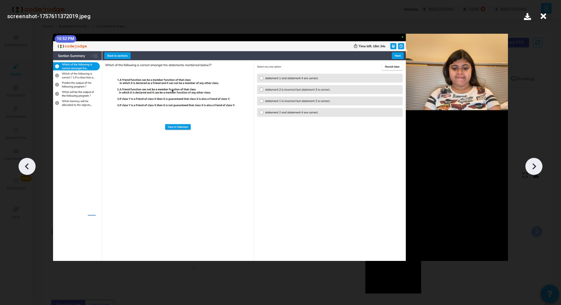
click at [536, 166] on icon at bounding box center [534, 166] width 4 height 6
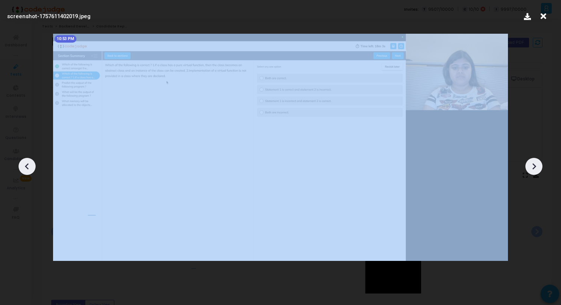
click at [536, 166] on icon at bounding box center [534, 166] width 4 height 6
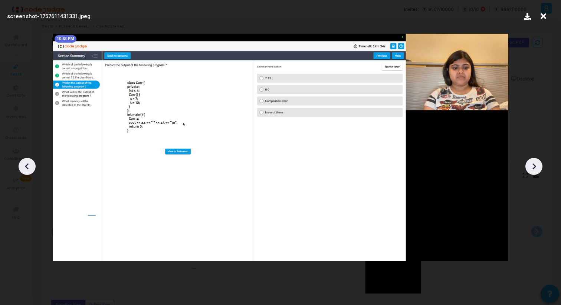
click at [536, 166] on icon at bounding box center [534, 166] width 4 height 6
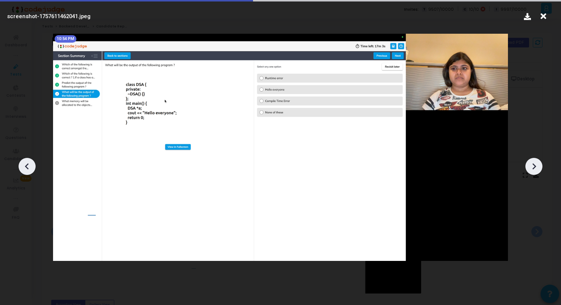
click at [536, 166] on icon at bounding box center [534, 166] width 4 height 6
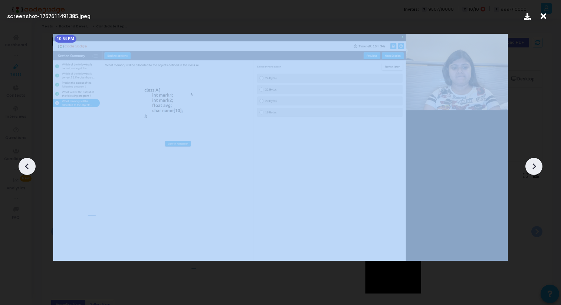
click at [536, 166] on icon at bounding box center [534, 166] width 4 height 6
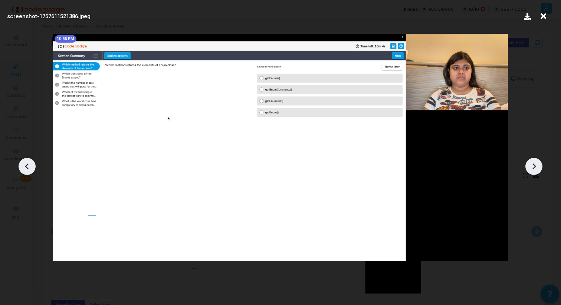
click at [536, 166] on icon at bounding box center [534, 166] width 4 height 6
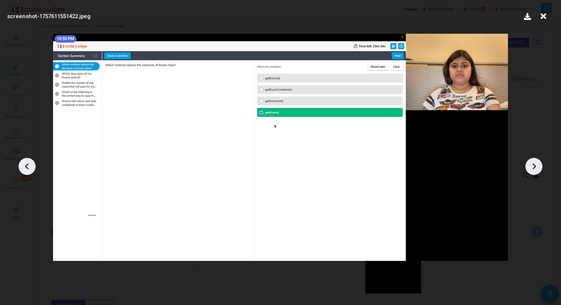
click at [536, 166] on icon at bounding box center [533, 166] width 11 height 11
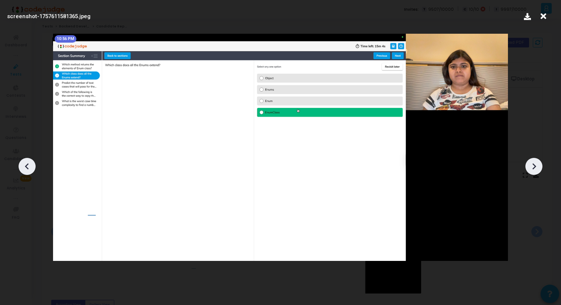
click at [536, 166] on icon at bounding box center [533, 166] width 11 height 11
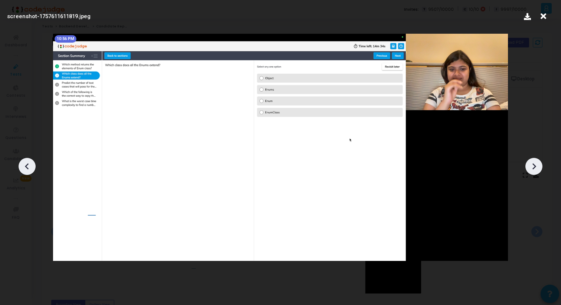
click at [536, 166] on icon at bounding box center [533, 166] width 11 height 11
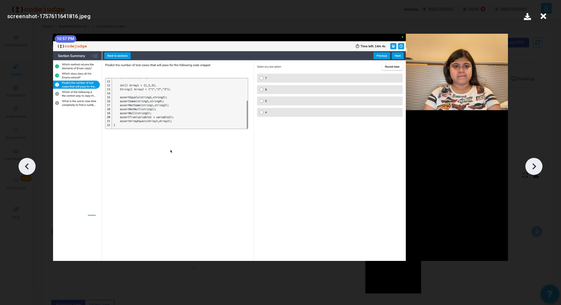
click at [536, 166] on icon at bounding box center [533, 166] width 11 height 11
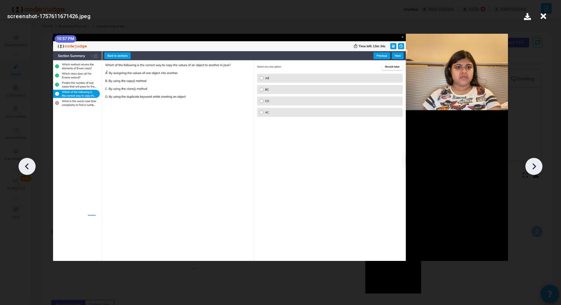
click at [536, 166] on icon at bounding box center [533, 166] width 11 height 11
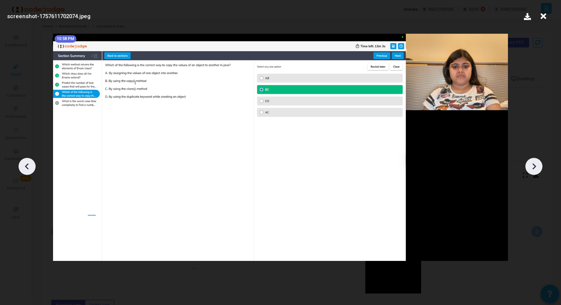
click at [536, 166] on icon at bounding box center [533, 166] width 11 height 11
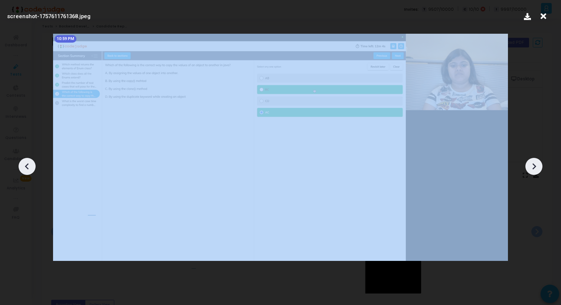
click at [536, 166] on icon at bounding box center [533, 166] width 11 height 11
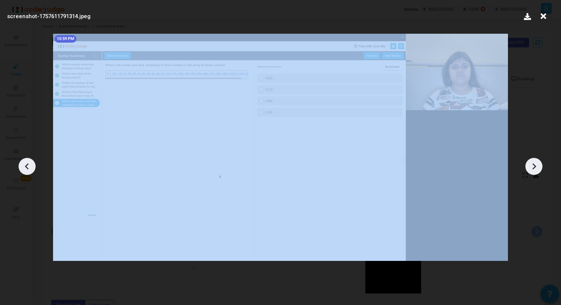
click at [536, 166] on icon at bounding box center [533, 166] width 11 height 11
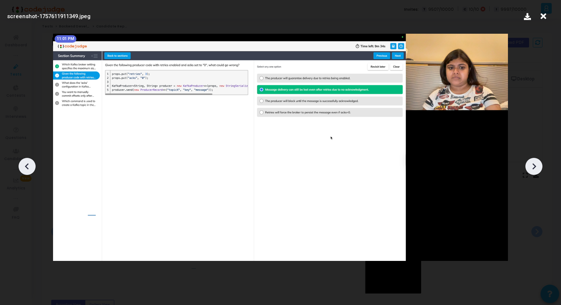
drag, startPoint x: 536, startPoint y: 166, endPoint x: 249, endPoint y: 195, distance: 288.9
click at [380, 166] on div "screenshot-1757611911349.jpeg 11:01 PM" at bounding box center [280, 152] width 561 height 305
click at [28, 164] on icon at bounding box center [27, 166] width 11 height 11
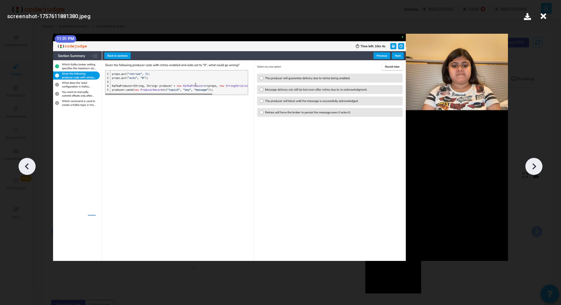
click at [28, 164] on icon at bounding box center [27, 166] width 11 height 11
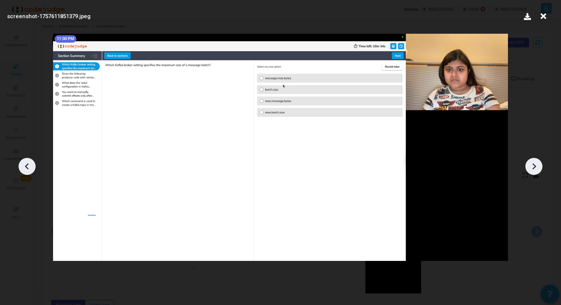
click at [532, 163] on icon at bounding box center [533, 166] width 11 height 11
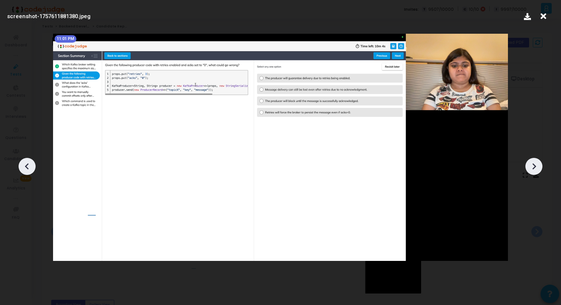
click at [26, 168] on icon at bounding box center [27, 166] width 11 height 11
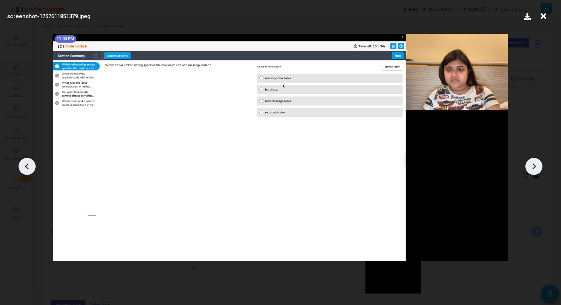
click at [537, 165] on icon at bounding box center [533, 166] width 11 height 11
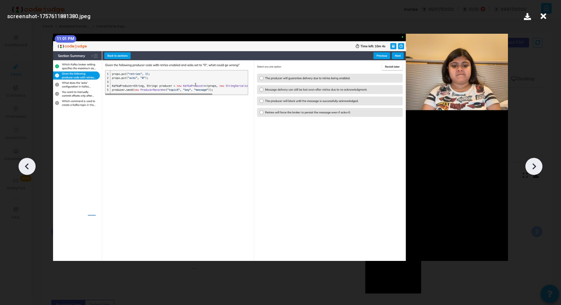
click at [537, 165] on icon at bounding box center [533, 166] width 11 height 11
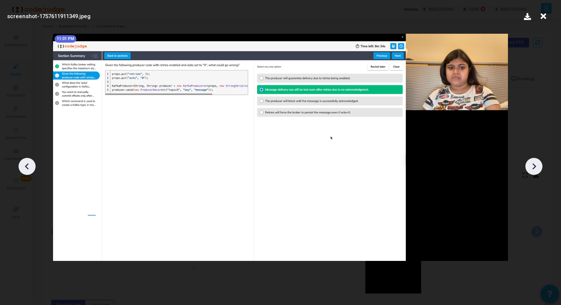
click at [537, 165] on icon at bounding box center [533, 166] width 11 height 11
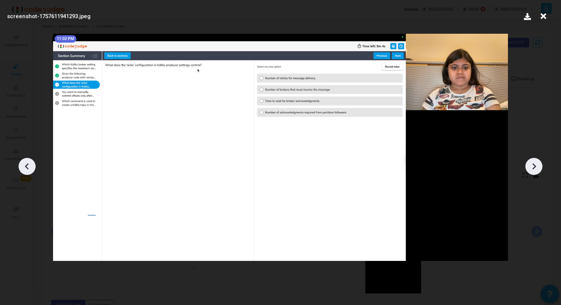
click at [537, 165] on icon at bounding box center [533, 166] width 11 height 11
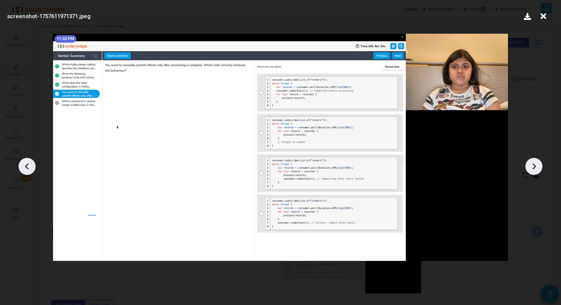
click at [537, 165] on icon at bounding box center [533, 166] width 11 height 11
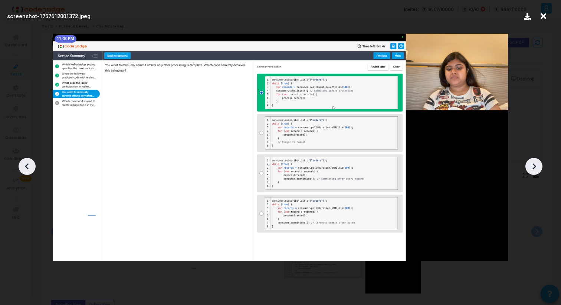
click at [537, 165] on icon at bounding box center [533, 166] width 11 height 11
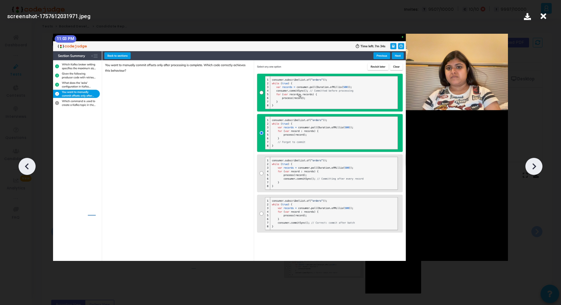
click at [537, 165] on icon at bounding box center [533, 166] width 11 height 11
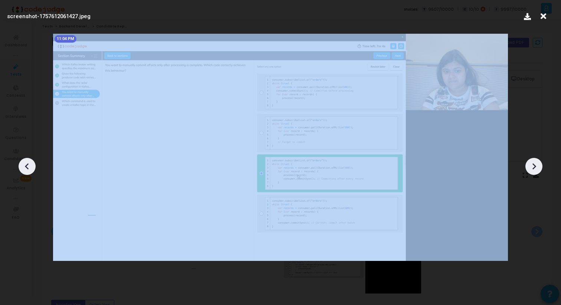
click at [537, 165] on icon at bounding box center [533, 166] width 11 height 11
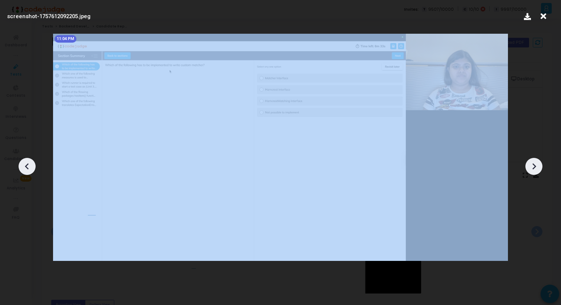
click at [537, 165] on icon at bounding box center [533, 166] width 11 height 11
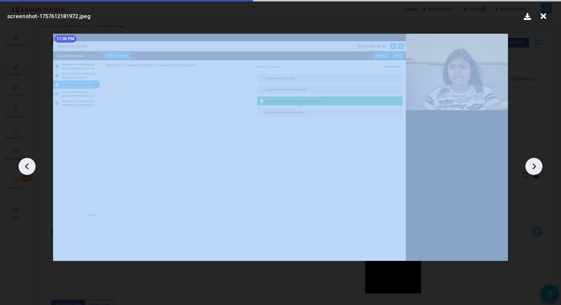
click at [537, 165] on icon at bounding box center [533, 166] width 11 height 11
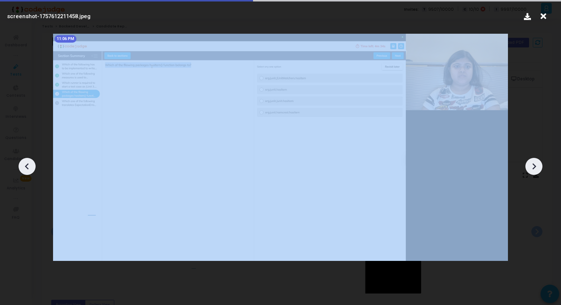
click at [537, 165] on icon at bounding box center [533, 166] width 11 height 11
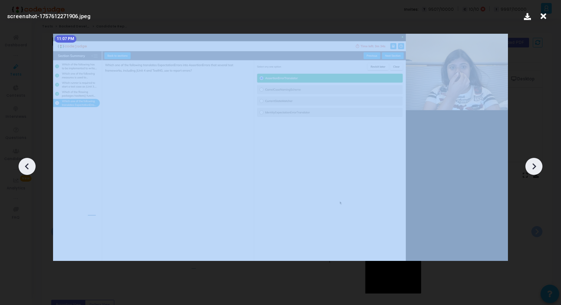
click at [537, 165] on icon at bounding box center [533, 166] width 11 height 11
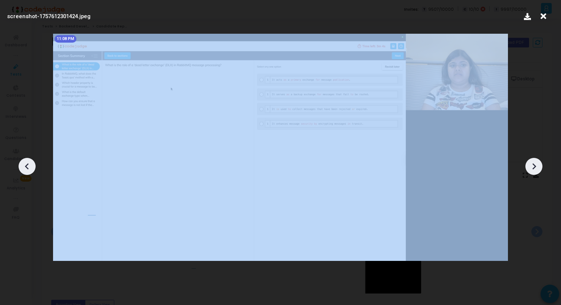
click at [537, 165] on icon at bounding box center [533, 166] width 11 height 11
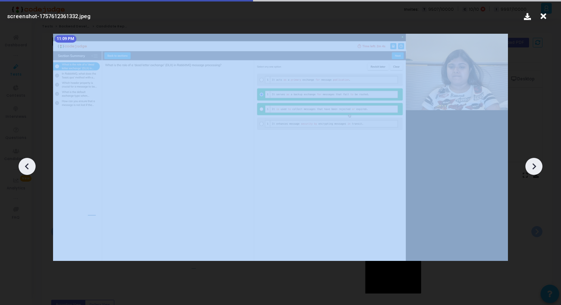
click at [537, 165] on icon at bounding box center [533, 166] width 11 height 11
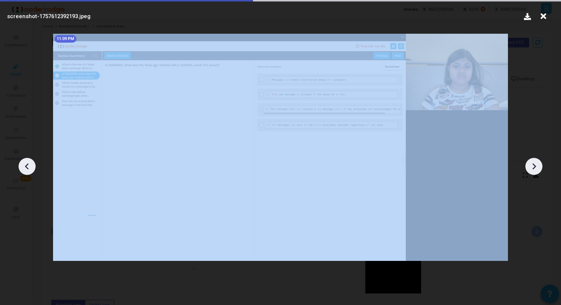
click at [537, 165] on icon at bounding box center [533, 166] width 11 height 11
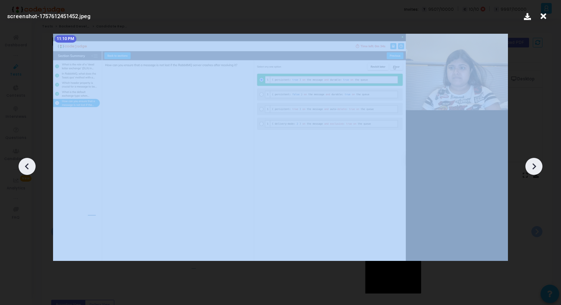
click at [537, 165] on icon at bounding box center [533, 166] width 11 height 11
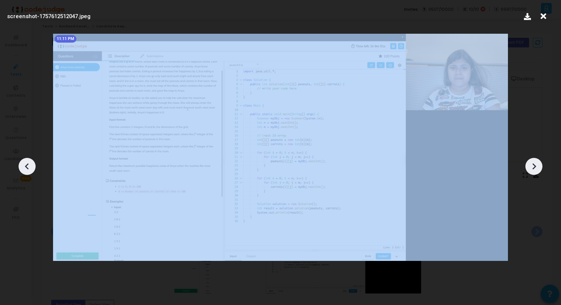
click at [537, 165] on icon at bounding box center [533, 166] width 11 height 11
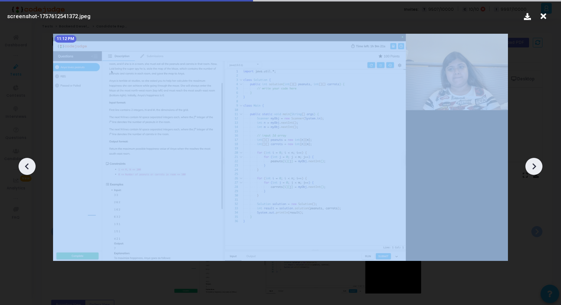
click at [537, 165] on icon at bounding box center [533, 166] width 11 height 11
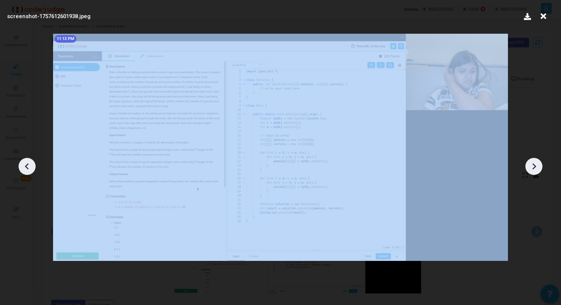
click at [537, 165] on icon at bounding box center [533, 166] width 11 height 11
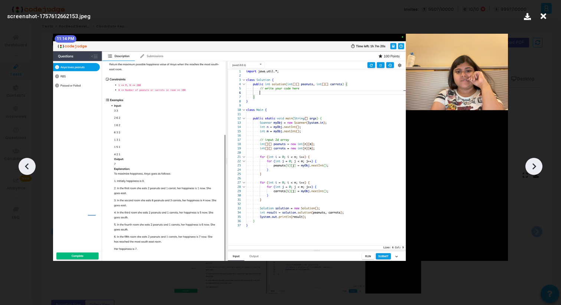
click at [537, 165] on icon at bounding box center [533, 166] width 11 height 11
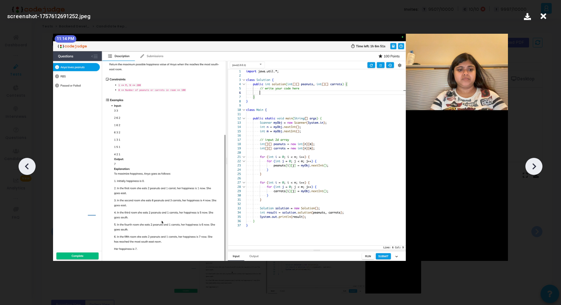
click at [537, 165] on icon at bounding box center [533, 166] width 11 height 11
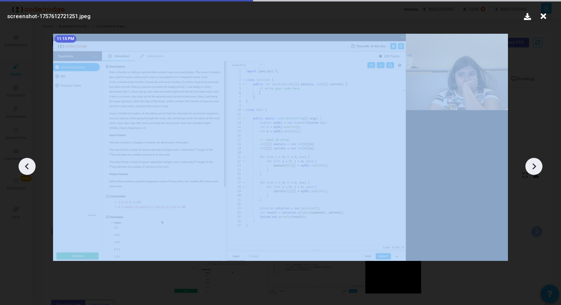
click at [537, 165] on icon at bounding box center [533, 166] width 11 height 11
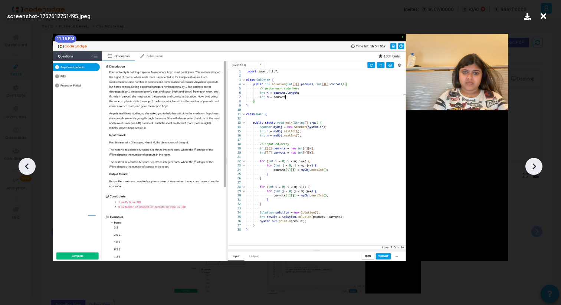
click at [537, 165] on icon at bounding box center [533, 166] width 11 height 11
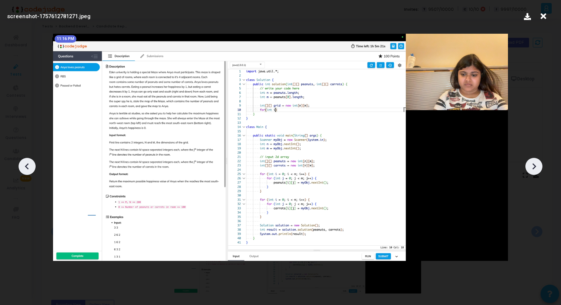
click at [537, 165] on icon at bounding box center [533, 166] width 11 height 11
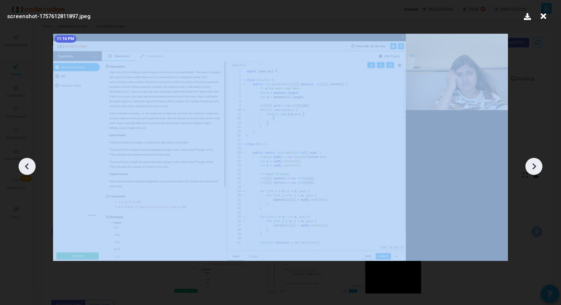
click at [537, 165] on icon at bounding box center [533, 166] width 11 height 11
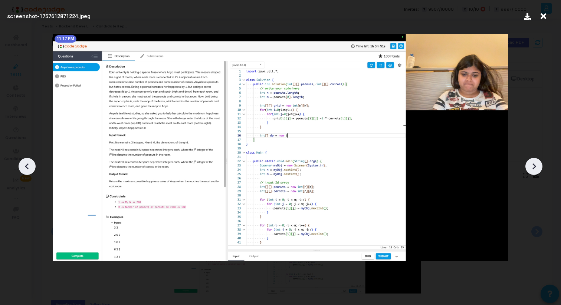
click at [535, 164] on icon at bounding box center [533, 166] width 11 height 11
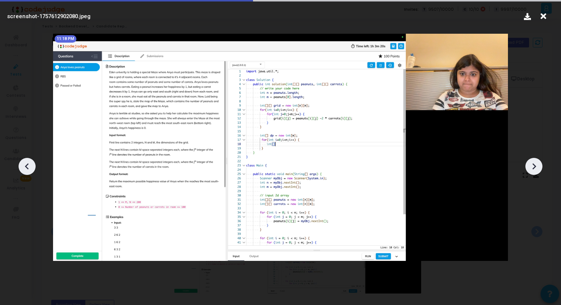
click at [535, 164] on icon at bounding box center [533, 166] width 11 height 11
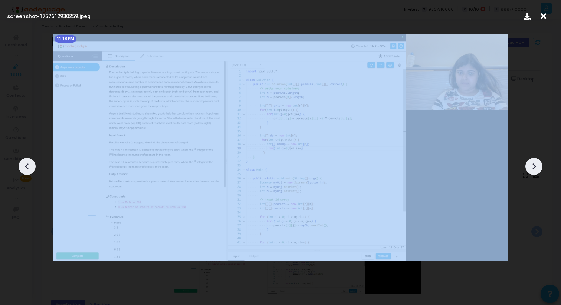
click at [535, 164] on icon at bounding box center [533, 166] width 11 height 11
click at [536, 164] on icon at bounding box center [533, 166] width 11 height 11
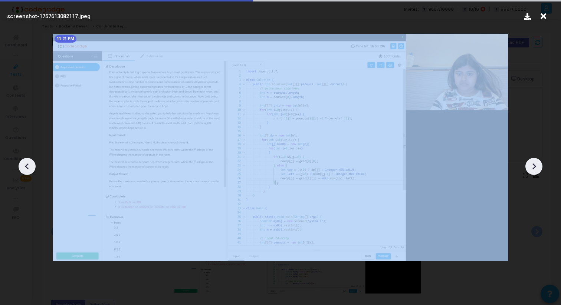
click at [536, 164] on icon at bounding box center [533, 166] width 11 height 11
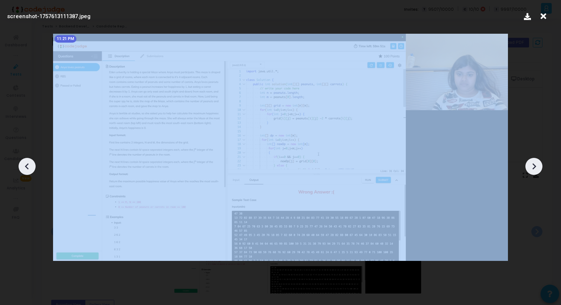
click at [536, 164] on icon at bounding box center [533, 166] width 11 height 11
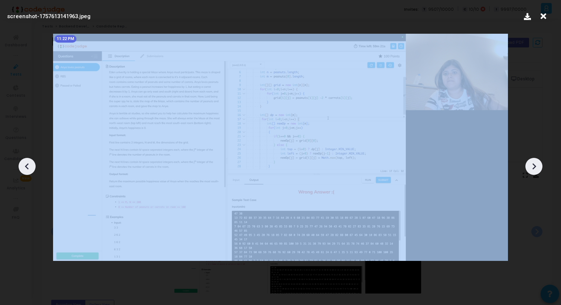
click at [536, 164] on icon at bounding box center [533, 166] width 11 height 11
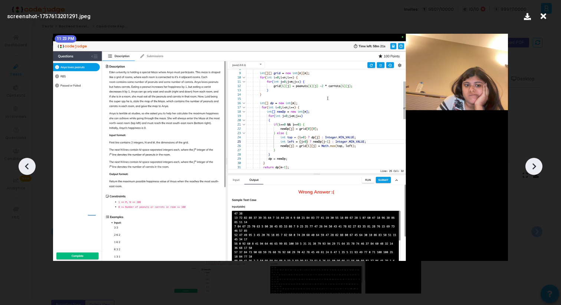
click at [20, 174] on div at bounding box center [280, 163] width 561 height 283
click at [21, 172] on div at bounding box center [27, 166] width 17 height 17
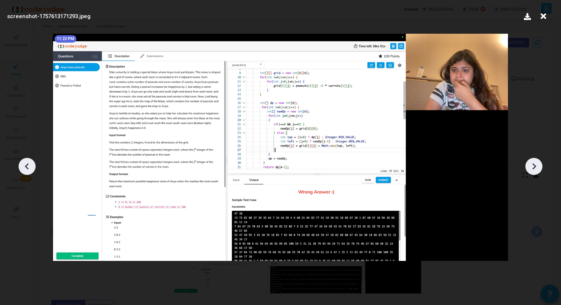
click at [535, 169] on icon at bounding box center [533, 166] width 11 height 11
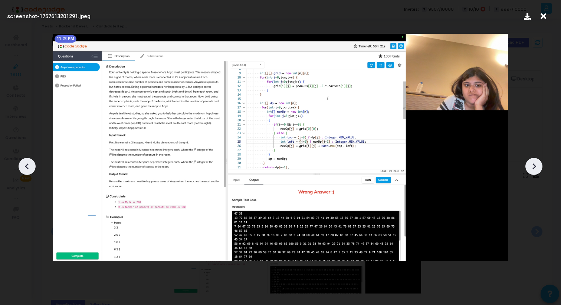
click at [535, 169] on icon at bounding box center [533, 166] width 11 height 11
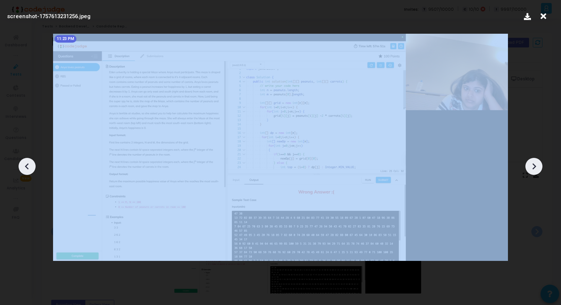
click at [535, 169] on icon at bounding box center [533, 166] width 11 height 11
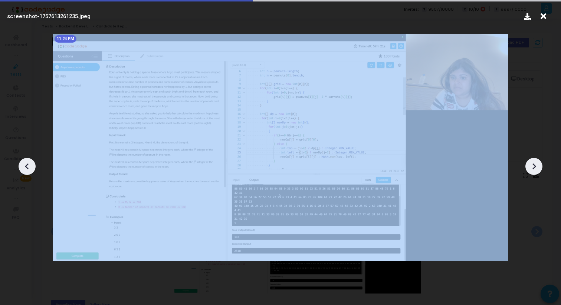
click at [535, 169] on icon at bounding box center [533, 166] width 11 height 11
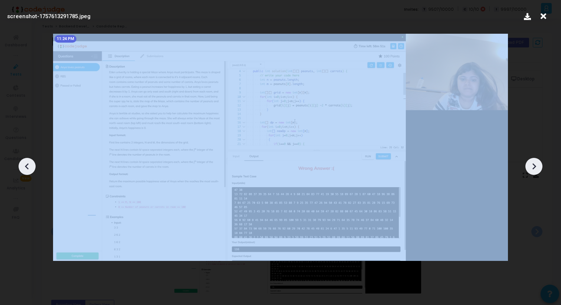
click at [535, 169] on icon at bounding box center [533, 166] width 11 height 11
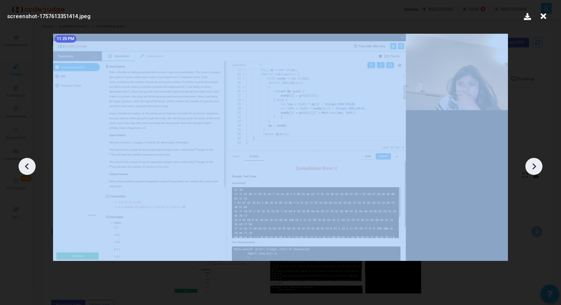
click at [535, 169] on icon at bounding box center [533, 166] width 11 height 11
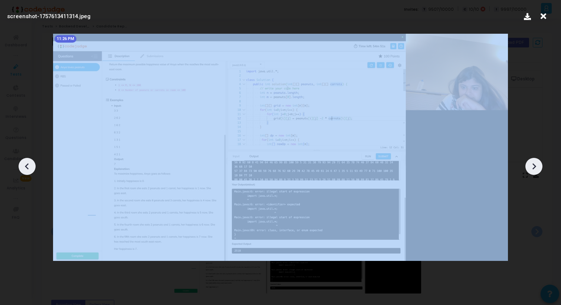
click at [535, 169] on icon at bounding box center [533, 166] width 11 height 11
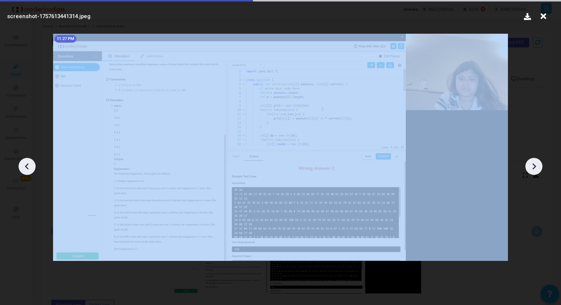
click at [535, 169] on icon at bounding box center [533, 166] width 11 height 11
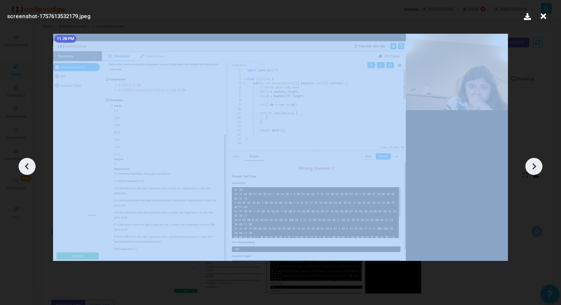
click at [535, 169] on icon at bounding box center [533, 166] width 11 height 11
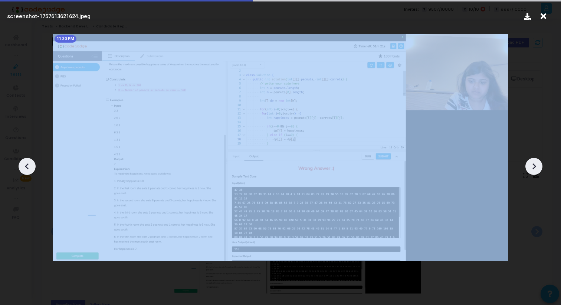
click at [535, 169] on icon at bounding box center [533, 166] width 11 height 11
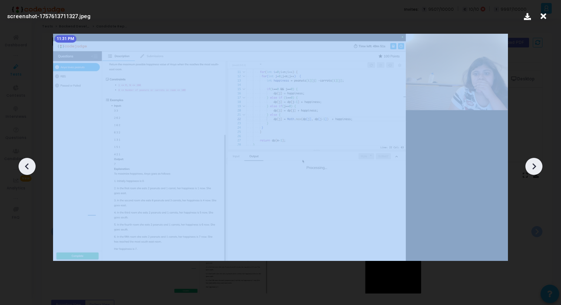
click at [535, 169] on icon at bounding box center [533, 166] width 11 height 11
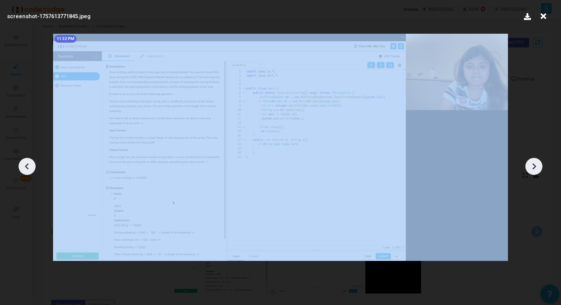
click at [535, 169] on icon at bounding box center [533, 166] width 11 height 11
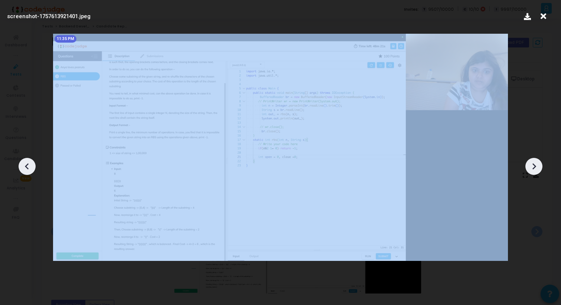
click at [535, 169] on icon at bounding box center [533, 166] width 11 height 11
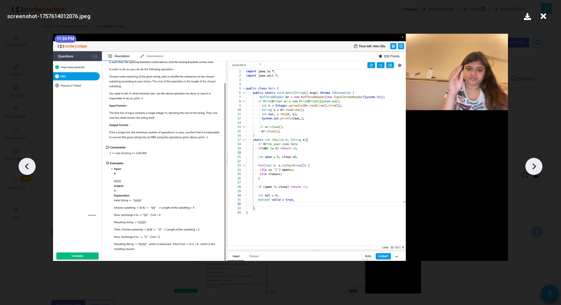
click at [23, 171] on icon at bounding box center [27, 166] width 11 height 11
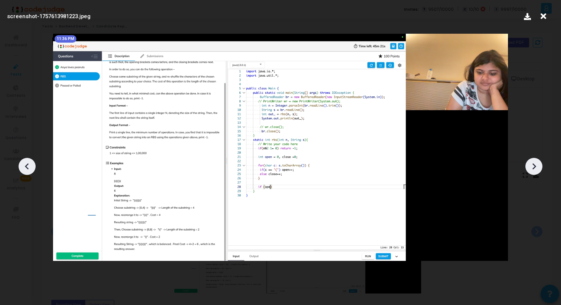
click at [23, 171] on icon at bounding box center [27, 166] width 11 height 11
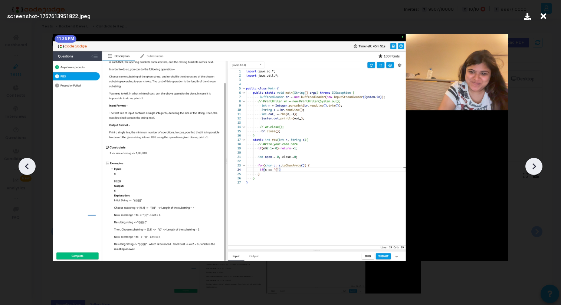
click at [23, 171] on icon at bounding box center [27, 166] width 11 height 11
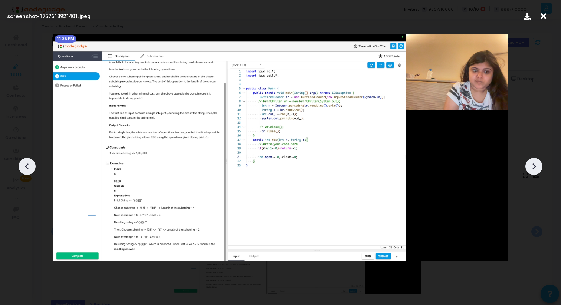
click at [535, 166] on icon at bounding box center [534, 166] width 4 height 6
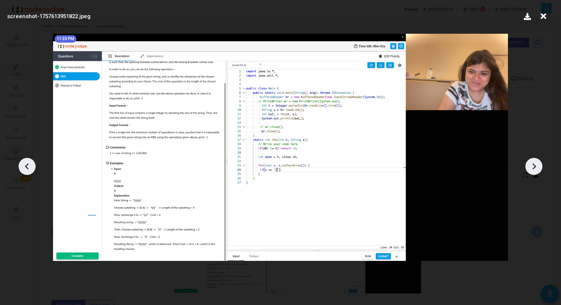
click at [535, 166] on icon at bounding box center [534, 166] width 4 height 6
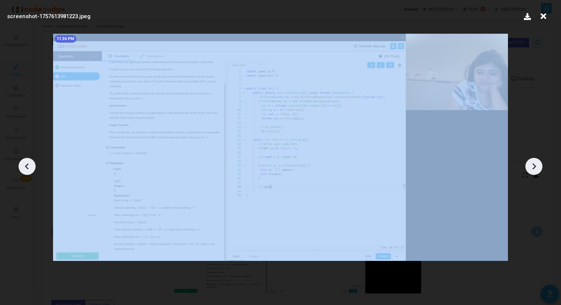
click at [535, 166] on icon at bounding box center [534, 166] width 4 height 6
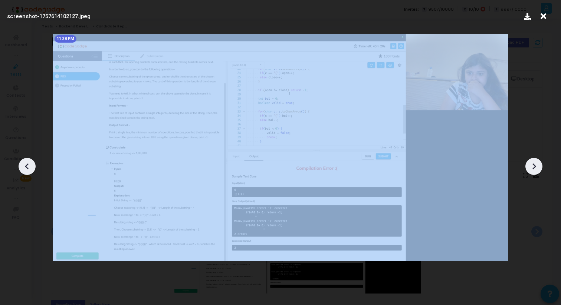
click at [535, 166] on icon at bounding box center [534, 166] width 4 height 6
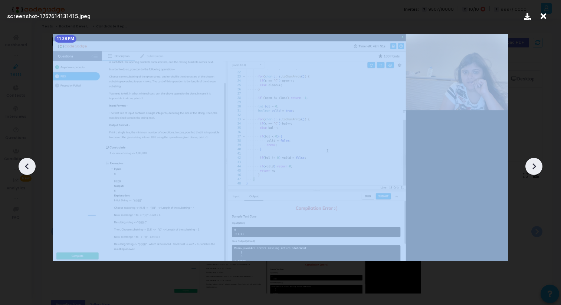
click at [535, 166] on icon at bounding box center [534, 166] width 4 height 6
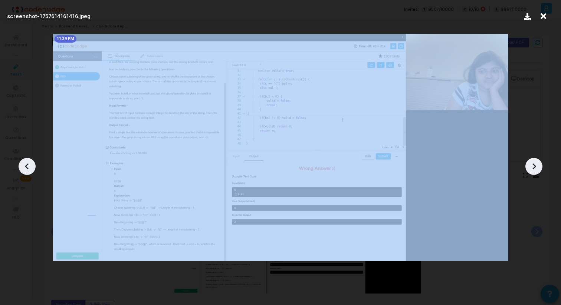
click at [535, 166] on icon at bounding box center [534, 166] width 4 height 6
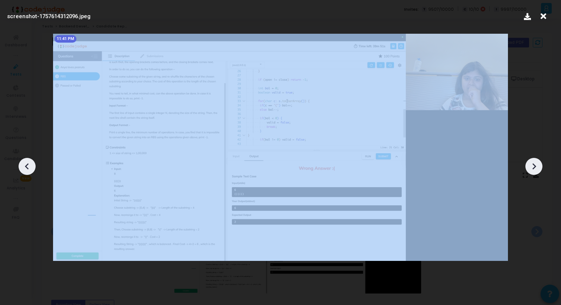
click at [535, 166] on icon at bounding box center [534, 166] width 4 height 6
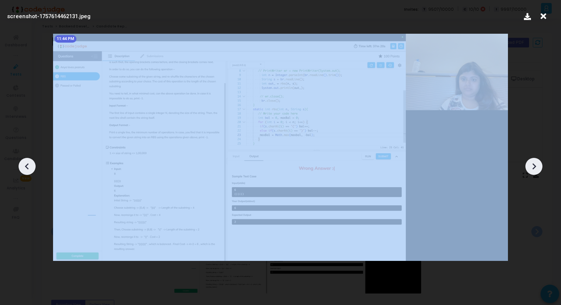
click at [535, 166] on icon at bounding box center [534, 166] width 4 height 6
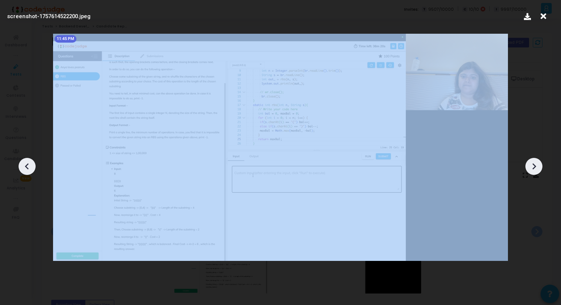
click at [535, 166] on icon at bounding box center [534, 166] width 4 height 6
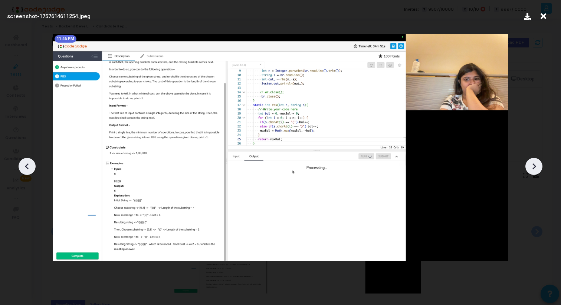
click at [543, 20] on icon at bounding box center [542, 16] width 11 height 14
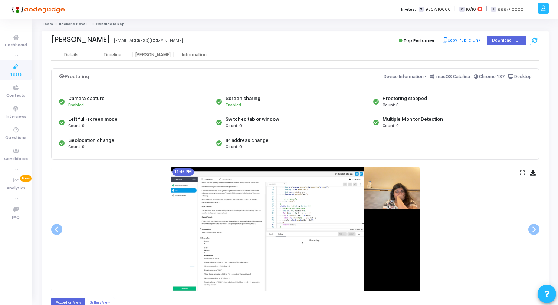
scroll to position [9, 0]
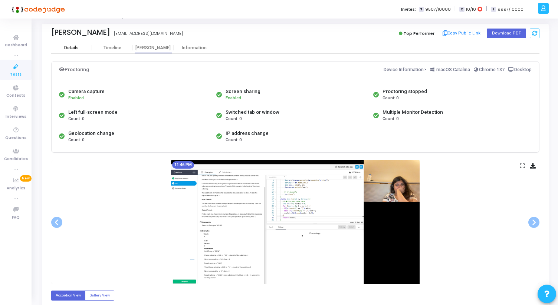
click at [64, 51] on div "Details" at bounding box center [71, 47] width 41 height 11
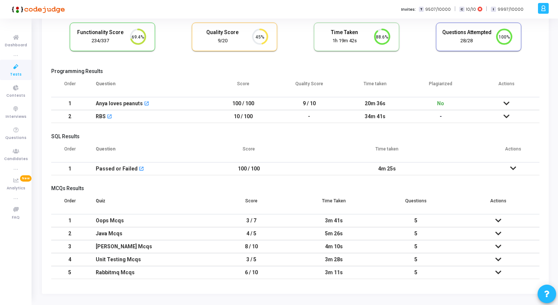
scroll to position [66, 0]
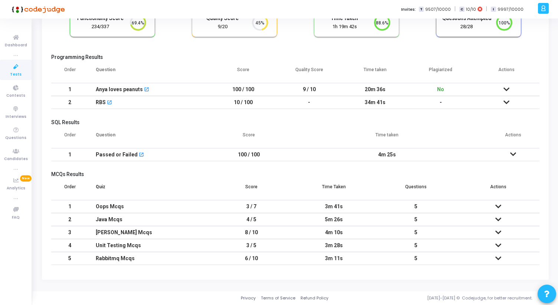
drag, startPoint x: 244, startPoint y: 233, endPoint x: 266, endPoint y: 264, distance: 37.8
click at [265, 264] on tbody "1 Oops Mcqs 3 / 7 3m 41s 5 S. No. Question Status Score Q1 Which of the followi…" at bounding box center [295, 232] width 488 height 65
click at [266, 264] on td "6 / 10" at bounding box center [251, 258] width 82 height 13
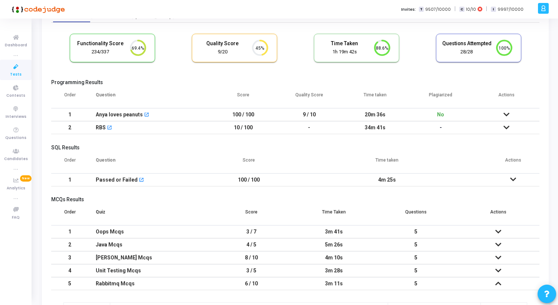
scroll to position [0, 0]
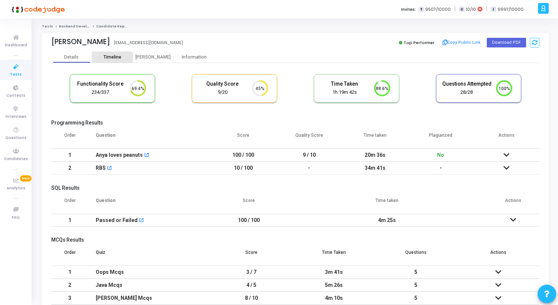
click at [118, 55] on div "Timeline" at bounding box center [112, 58] width 18 height 6
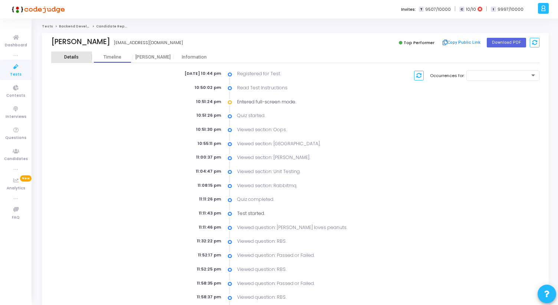
click at [71, 54] on div "Details" at bounding box center [71, 57] width 41 height 11
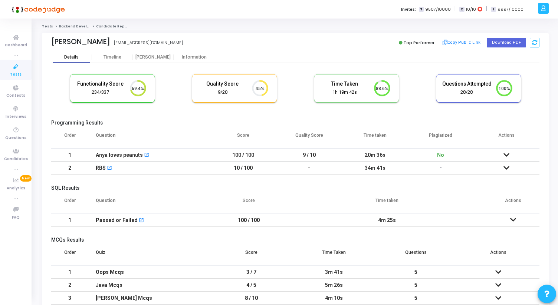
scroll to position [16, 19]
click at [194, 62] on div "Information" at bounding box center [194, 57] width 41 height 11
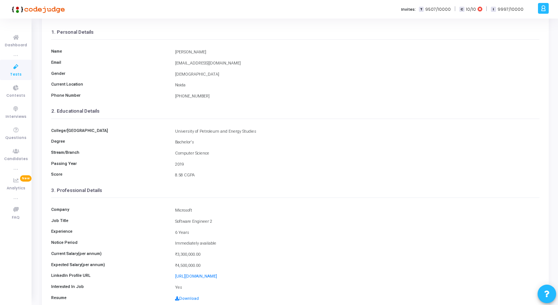
scroll to position [83, 0]
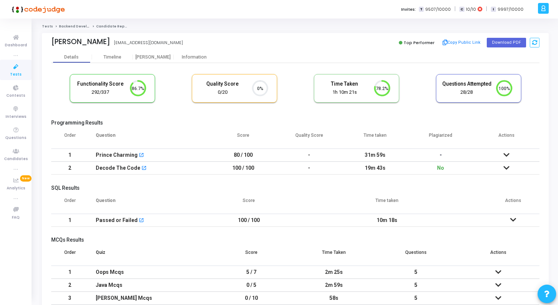
scroll to position [66, 0]
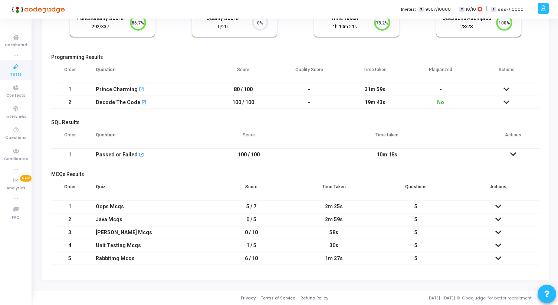
drag, startPoint x: 245, startPoint y: 220, endPoint x: 263, endPoint y: 220, distance: 17.8
click at [263, 220] on td "0 / 5" at bounding box center [251, 219] width 82 height 13
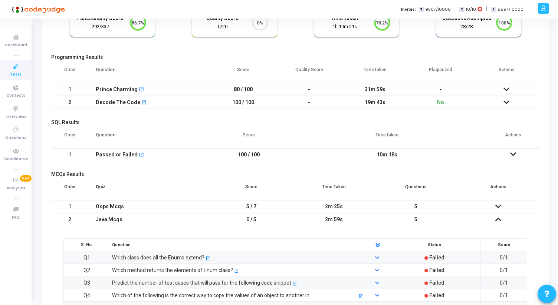
click at [263, 220] on td "0 / 5" at bounding box center [251, 219] width 82 height 13
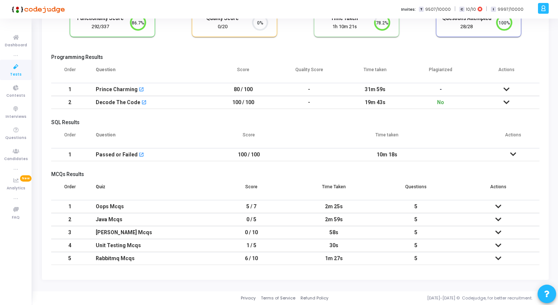
drag, startPoint x: 243, startPoint y: 233, endPoint x: 267, endPoint y: 233, distance: 24.1
click at [268, 233] on td "0 / 10" at bounding box center [251, 232] width 82 height 13
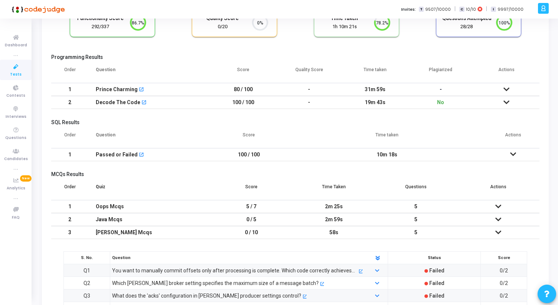
click at [267, 233] on td "0 / 10" at bounding box center [251, 232] width 82 height 13
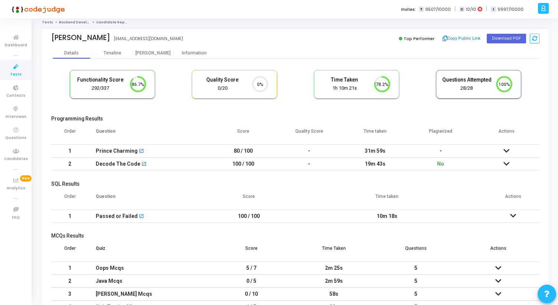
scroll to position [0, 0]
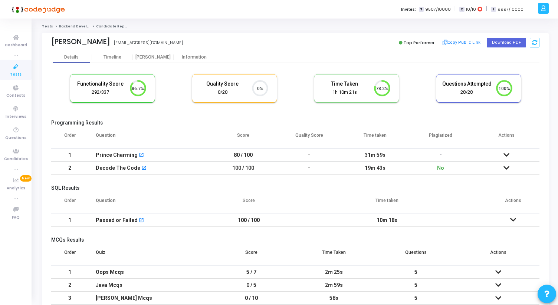
drag, startPoint x: 50, startPoint y: 122, endPoint x: 402, endPoint y: 168, distance: 354.6
click at [401, 167] on kt-portlet-body "Details Timeline Proctor Information Functionality Score 292/337 86.7% Quality …" at bounding box center [295, 199] width 507 height 294
click at [50, 124] on kt-portlet-body "Details Timeline Proctor Information Functionality Score 292/337 86.7% Quality …" at bounding box center [295, 199] width 507 height 294
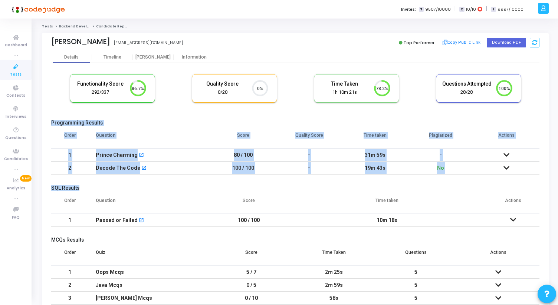
drag, startPoint x: 52, startPoint y: 122, endPoint x: 340, endPoint y: 193, distance: 297.2
click at [340, 192] on div "Programming Results Order Question Score Quality Score Time taken Plagiarized A…" at bounding box center [295, 227] width 488 height 215
click at [54, 122] on h5 "Programming Results" at bounding box center [295, 123] width 488 height 6
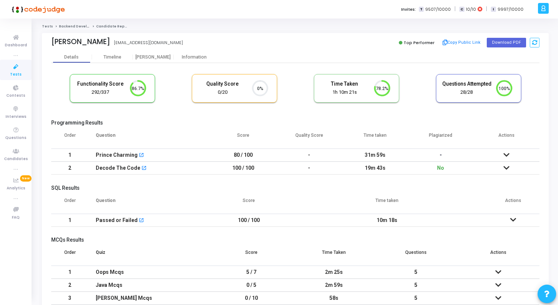
drag, startPoint x: 51, startPoint y: 122, endPoint x: 401, endPoint y: 217, distance: 363.1
click at [396, 212] on kt-portlet-body "Details Timeline Proctor Information Functionality Score 292/337 86.7% Quality …" at bounding box center [295, 199] width 507 height 294
click at [49, 124] on kt-portlet-body "Details Timeline Proctor Information Functionality Score 292/337 86.7% Quality …" at bounding box center [295, 199] width 507 height 294
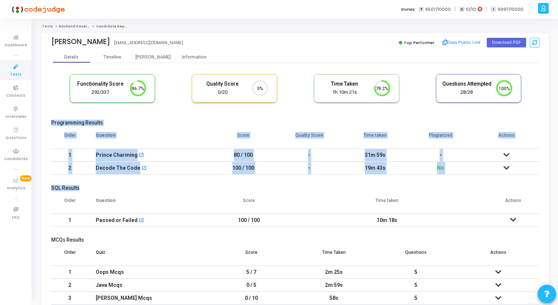
drag, startPoint x: 51, startPoint y: 123, endPoint x: 356, endPoint y: 188, distance: 311.9
click at [357, 188] on kt-portlet-body "Details Timeline Proctor Information Functionality Score 292/337 86.7% Quality …" at bounding box center [295, 199] width 507 height 294
click at [55, 121] on h5 "Programming Results" at bounding box center [295, 123] width 488 height 6
drag, startPoint x: 50, startPoint y: 123, endPoint x: 441, endPoint y: 184, distance: 396.1
click at [441, 184] on kt-portlet-body "Details Timeline Proctor Information Functionality Score 292/337 86.7% Quality …" at bounding box center [295, 199] width 507 height 294
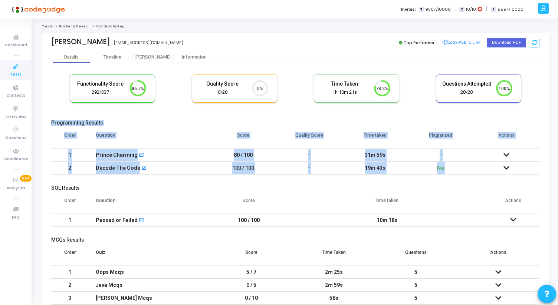
click at [49, 123] on kt-portlet-body "Details Timeline Proctor Information Functionality Score 292/337 86.7% Quality …" at bounding box center [295, 199] width 507 height 294
drag, startPoint x: 49, startPoint y: 123, endPoint x: 320, endPoint y: 194, distance: 279.6
click at [319, 194] on kt-portlet-body "Details Timeline Proctor Information Functionality Score 292/337 86.7% Quality …" at bounding box center [295, 199] width 507 height 294
click at [52, 127] on div "Programming Results Order Question Score Quality Score Time taken Plagiarized A…" at bounding box center [295, 149] width 488 height 59
drag, startPoint x: 52, startPoint y: 123, endPoint x: 363, endPoint y: 187, distance: 318.1
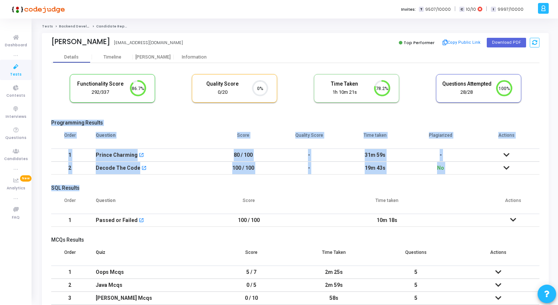
click at [372, 187] on div "Programming Results Order Question Score Quality Score Time taken Plagiarized A…" at bounding box center [295, 227] width 488 height 215
click at [159, 183] on div "Programming Results Order Question Score Quality Score Time taken Plagiarized A…" at bounding box center [295, 227] width 488 height 215
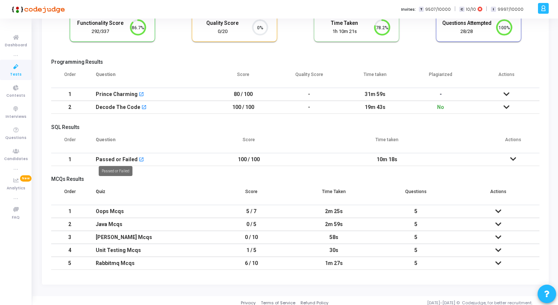
scroll to position [66, 0]
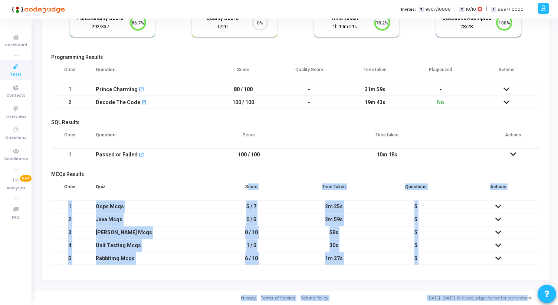
drag, startPoint x: 245, startPoint y: 187, endPoint x: 422, endPoint y: 305, distance: 212.7
click at [424, 240] on html "</div></div> AK Ankush Khatkar Billings Subscribe to a plan of your choice Sett…" at bounding box center [279, 86] width 558 height 305
click at [263, 184] on th "Score" at bounding box center [251, 189] width 82 height 21
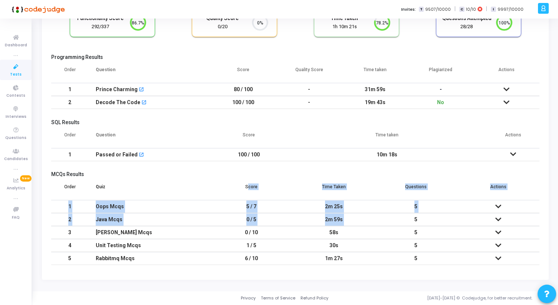
drag, startPoint x: 245, startPoint y: 187, endPoint x: 418, endPoint y: 229, distance: 177.9
click at [414, 226] on table "Order Quiz Score Time Taken Questions Actions 1 Oops Mcqs 5 / 7 2m 25s 5 S. No.…" at bounding box center [295, 222] width 488 height 86
click at [254, 181] on th "Score" at bounding box center [251, 189] width 82 height 21
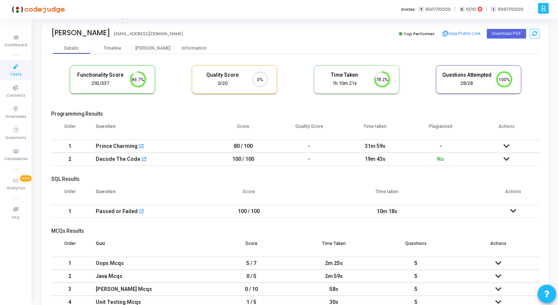
scroll to position [0, 0]
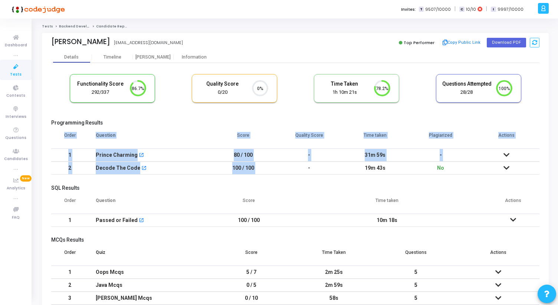
drag, startPoint x: 49, startPoint y: 127, endPoint x: 302, endPoint y: 176, distance: 257.6
click at [302, 175] on kt-portlet-body "Details Timeline Proctor Information Functionality Score 292/337 86.7% Quality …" at bounding box center [295, 199] width 507 height 294
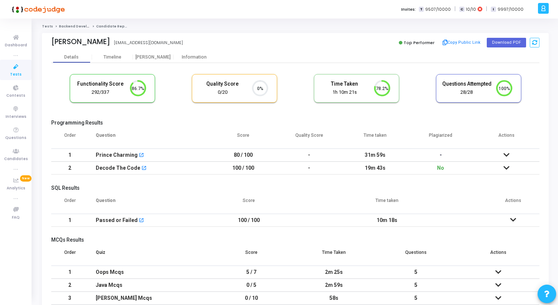
click at [50, 120] on kt-portlet-body "Details Timeline Proctor Information Functionality Score 292/337 86.7% Quality …" at bounding box center [295, 199] width 507 height 294
drag, startPoint x: 52, startPoint y: 122, endPoint x: 442, endPoint y: 204, distance: 398.7
click at [442, 204] on div "Programming Results Order Question Score Quality Score Time taken Plagiarized A…" at bounding box center [295, 227] width 488 height 215
click at [267, 181] on div "Programming Results Order Question Score Quality Score Time taken Plagiarized A…" at bounding box center [295, 227] width 488 height 215
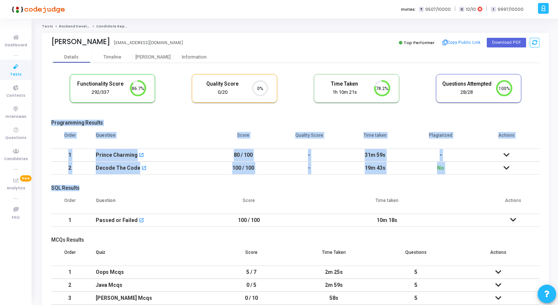
drag, startPoint x: 50, startPoint y: 122, endPoint x: 345, endPoint y: 193, distance: 303.3
click at [342, 190] on kt-portlet-body "Details Timeline Proctor Information Functionality Score 292/337 86.7% Quality …" at bounding box center [295, 199] width 507 height 294
click at [161, 184] on div "Programming Results Order Question Score Quality Score Time taken Plagiarized A…" at bounding box center [295, 227] width 488 height 215
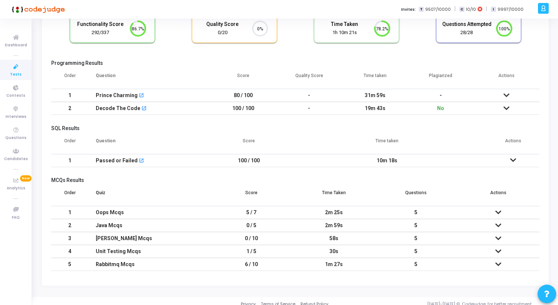
scroll to position [66, 0]
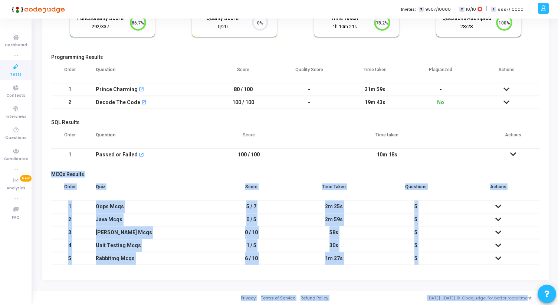
drag, startPoint x: 53, startPoint y: 175, endPoint x: 518, endPoint y: 304, distance: 483.0
click at [518, 240] on div "Invites: T 9507/10000 | C 10/10 | I 9997/10000 AK Ankush Khatkar Billings Subsc…" at bounding box center [279, 86] width 558 height 305
click at [138, 182] on th "Quiz" at bounding box center [149, 189] width 122 height 21
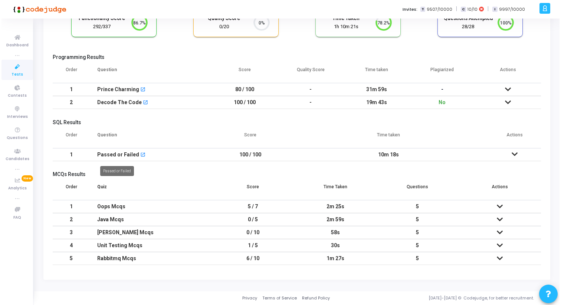
scroll to position [0, 0]
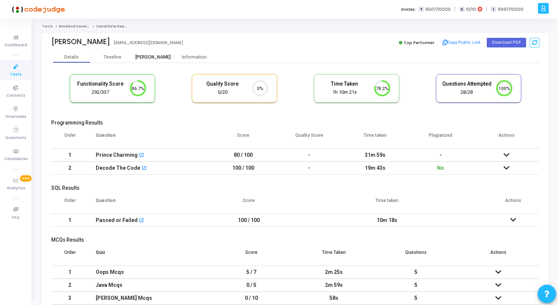
click at [156, 59] on div "[PERSON_NAME]" at bounding box center [153, 58] width 41 height 6
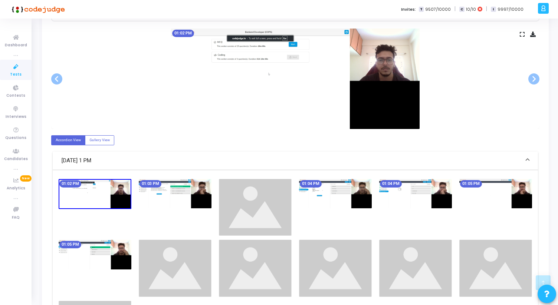
scroll to position [143, 0]
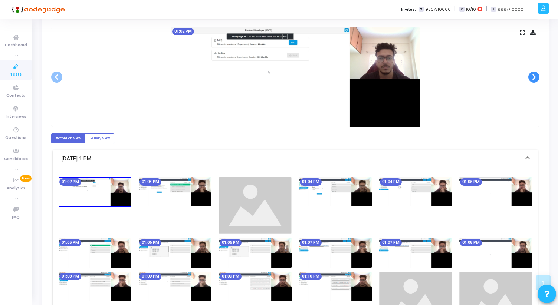
click at [534, 75] on span at bounding box center [533, 77] width 11 height 11
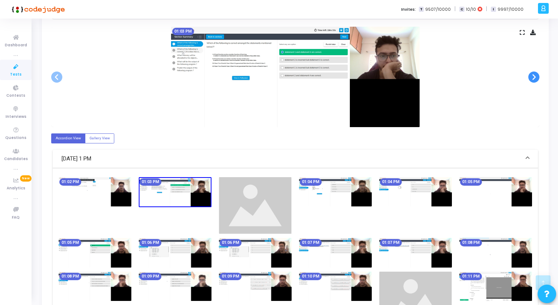
click at [534, 75] on span at bounding box center [533, 77] width 11 height 11
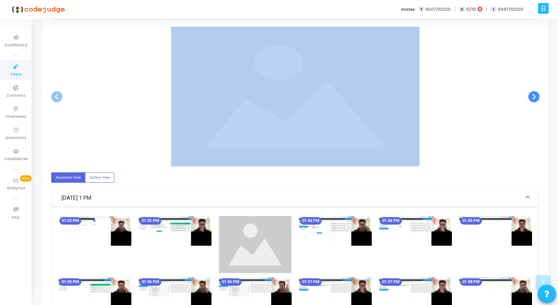
click at [534, 75] on div at bounding box center [295, 97] width 488 height 140
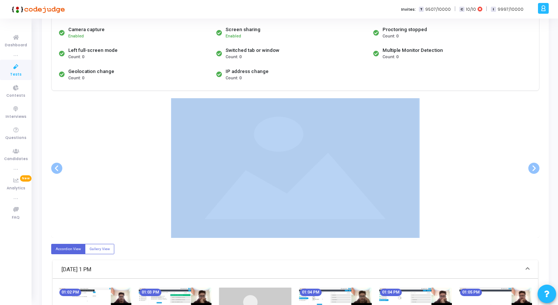
scroll to position [0, 0]
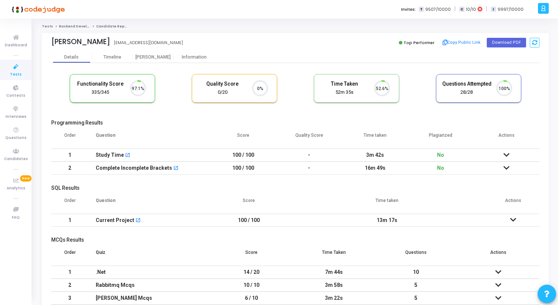
scroll to position [3, 3]
drag, startPoint x: 199, startPoint y: 47, endPoint x: 118, endPoint y: 44, distance: 80.5
click at [118, 44] on div "[PERSON_NAME] [EMAIL_ADDRESS][DOMAIN_NAME]" at bounding box center [171, 42] width 240 height 11
copy div "[EMAIL_ADDRESS][DOMAIN_NAME]"
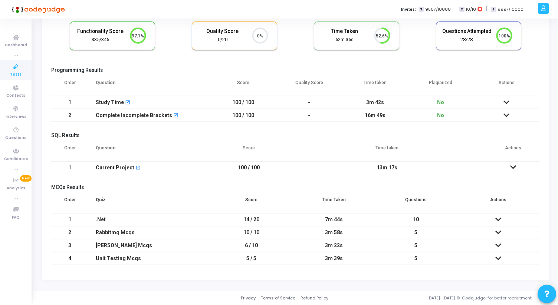
scroll to position [0, 0]
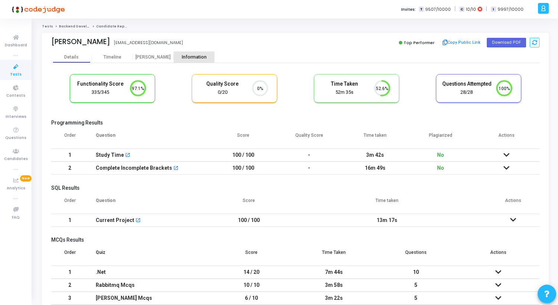
click at [198, 59] on div "Information" at bounding box center [194, 58] width 41 height 6
click at [186, 60] on div "Information" at bounding box center [194, 57] width 41 height 11
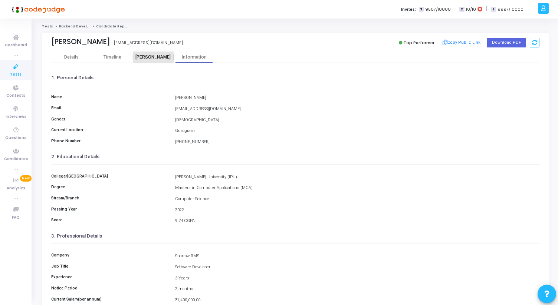
click at [150, 57] on div "[PERSON_NAME]" at bounding box center [153, 58] width 41 height 6
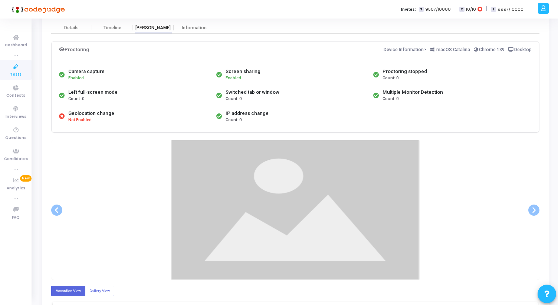
scroll to position [33, 0]
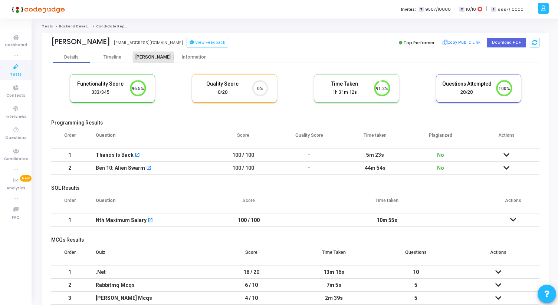
click at [155, 57] on div "[PERSON_NAME]" at bounding box center [153, 58] width 41 height 6
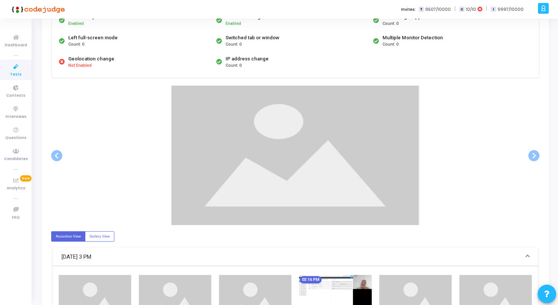
scroll to position [87, 0]
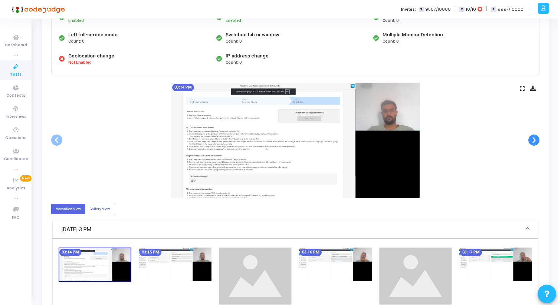
click at [535, 138] on span at bounding box center [533, 140] width 11 height 11
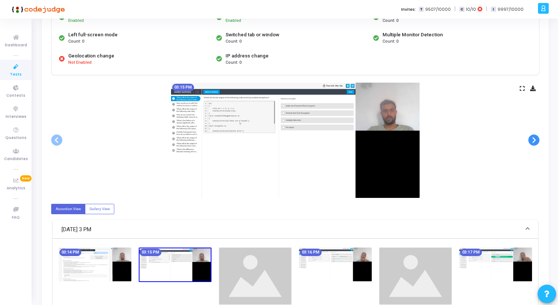
click at [535, 138] on span at bounding box center [533, 140] width 11 height 11
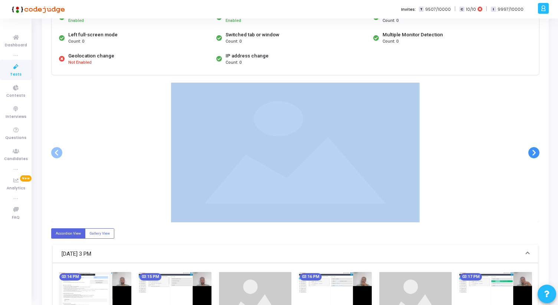
click at [535, 138] on div at bounding box center [295, 153] width 488 height 140
click at [488, 141] on div at bounding box center [295, 153] width 488 height 140
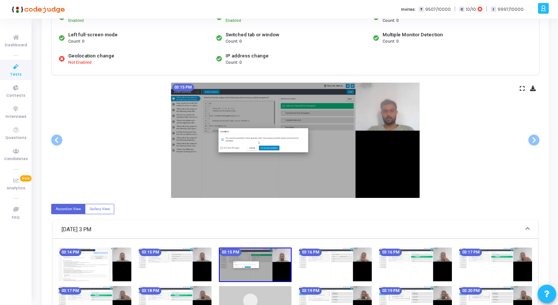
click at [521, 86] on icon at bounding box center [522, 88] width 5 height 4
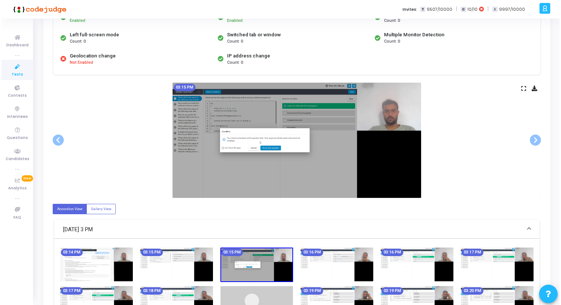
scroll to position [0, 0]
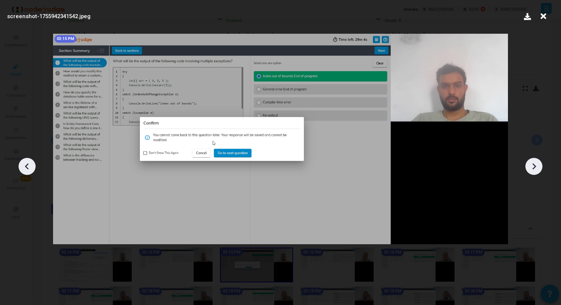
click at [535, 165] on icon at bounding box center [533, 166] width 11 height 11
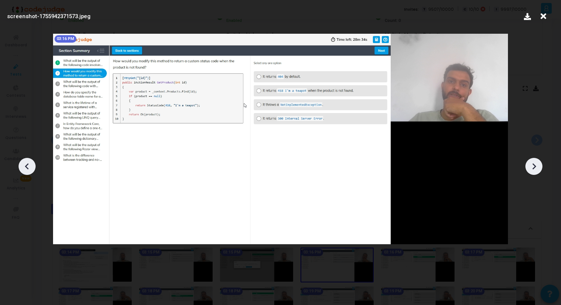
click at [535, 165] on icon at bounding box center [533, 166] width 11 height 11
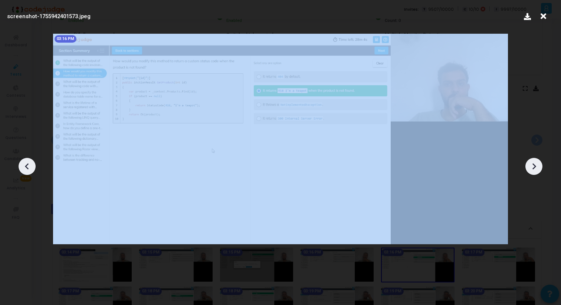
click at [535, 165] on icon at bounding box center [533, 166] width 11 height 11
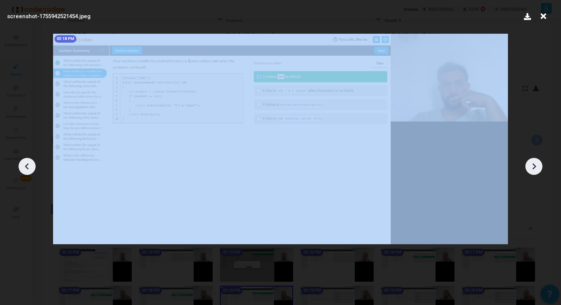
click at [535, 165] on icon at bounding box center [533, 166] width 11 height 11
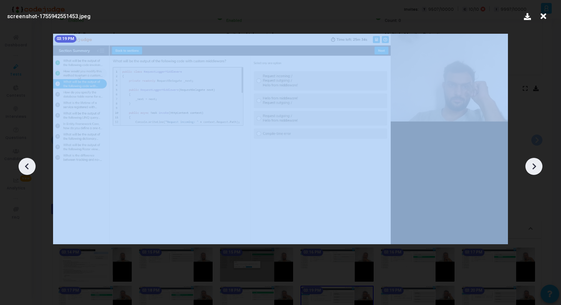
click at [535, 165] on icon at bounding box center [533, 166] width 11 height 11
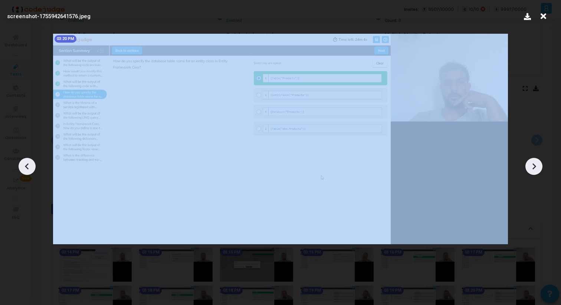
click at [535, 165] on icon at bounding box center [533, 166] width 11 height 11
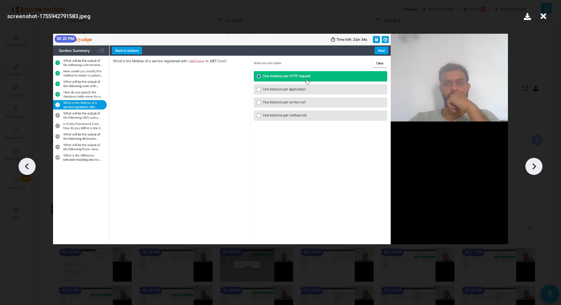
click at [531, 106] on div at bounding box center [280, 163] width 561 height 283
click at [545, 17] on icon at bounding box center [542, 16] width 11 height 14
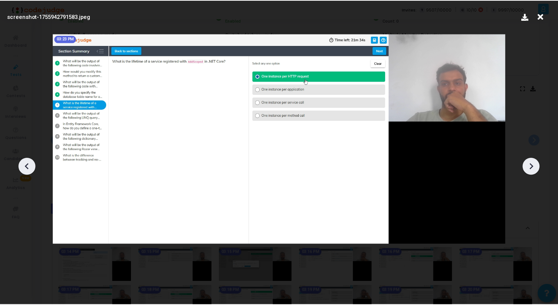
scroll to position [87, 0]
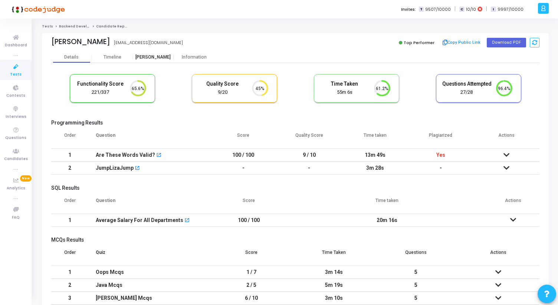
click at [155, 57] on div "[PERSON_NAME]" at bounding box center [153, 58] width 41 height 6
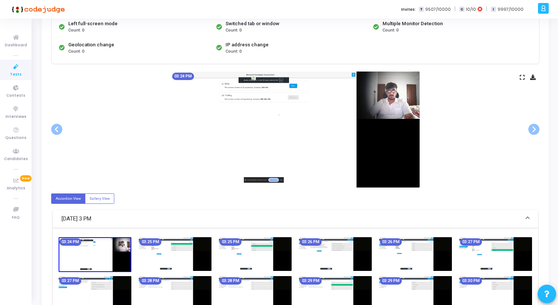
scroll to position [91, 0]
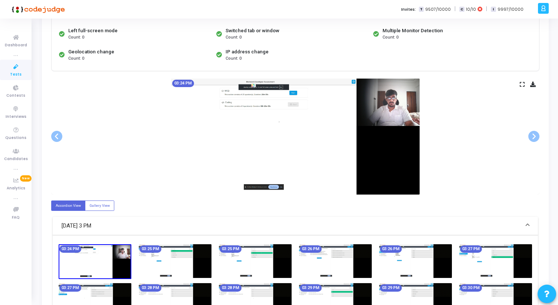
click at [523, 83] on icon at bounding box center [522, 84] width 5 height 4
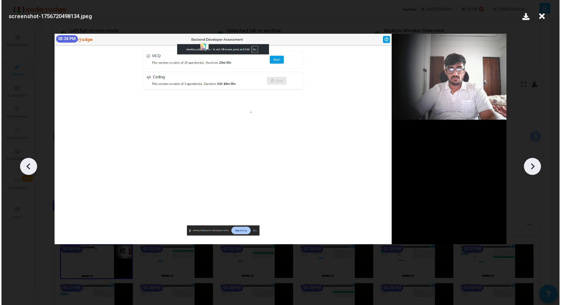
scroll to position [0, 0]
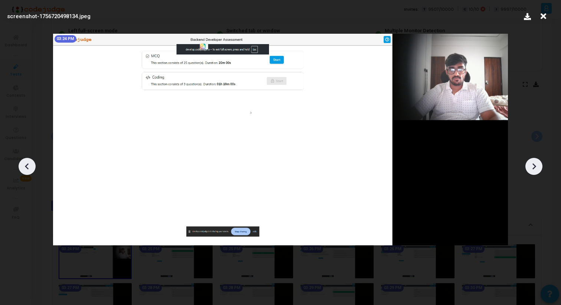
click at [531, 175] on div at bounding box center [280, 163] width 561 height 283
click at [532, 162] on icon at bounding box center [533, 166] width 11 height 11
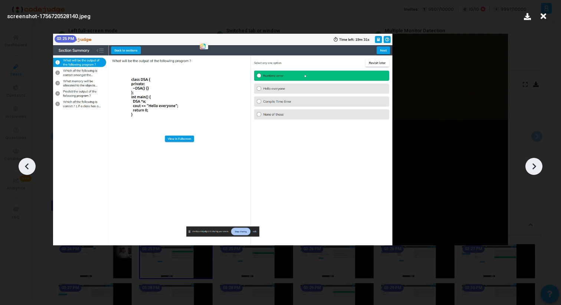
click at [532, 162] on icon at bounding box center [533, 166] width 11 height 11
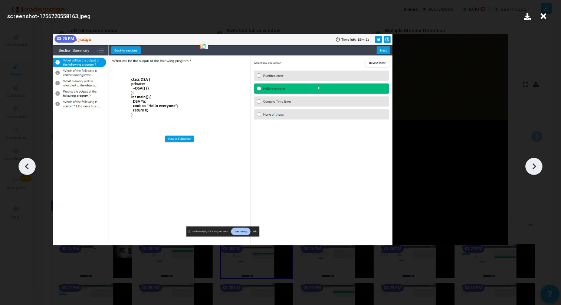
click at [532, 162] on icon at bounding box center [533, 166] width 11 height 11
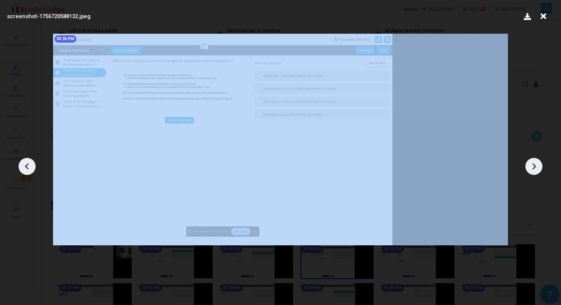
click at [532, 162] on icon at bounding box center [533, 166] width 11 height 11
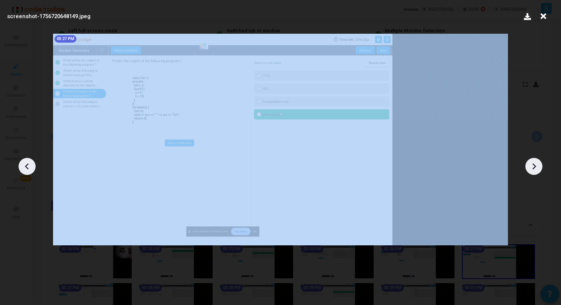
click at [532, 162] on icon at bounding box center [533, 166] width 11 height 11
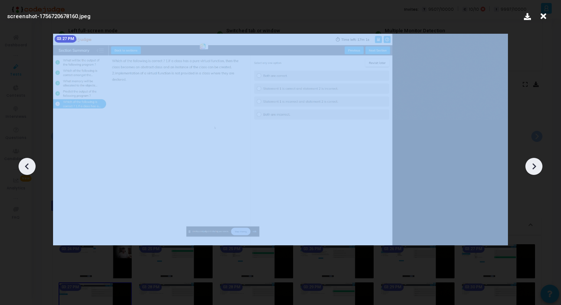
click at [532, 162] on icon at bounding box center [533, 166] width 11 height 11
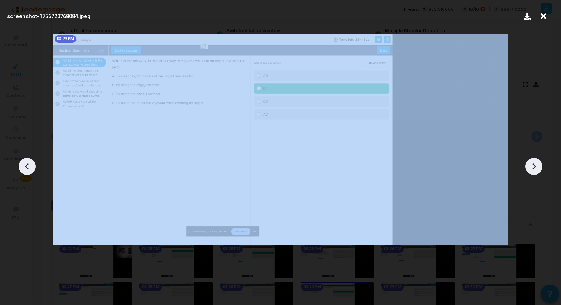
click at [532, 162] on icon at bounding box center [533, 166] width 11 height 11
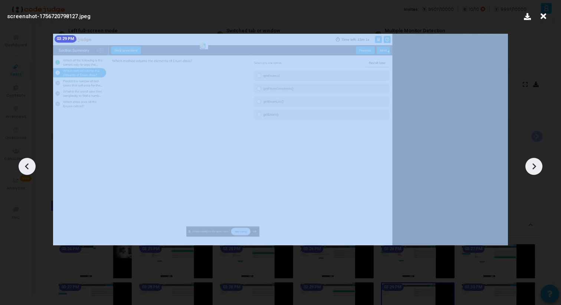
click at [532, 162] on icon at bounding box center [533, 166] width 11 height 11
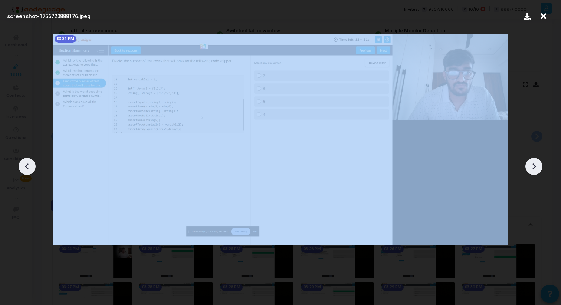
click at [532, 162] on icon at bounding box center [533, 166] width 11 height 11
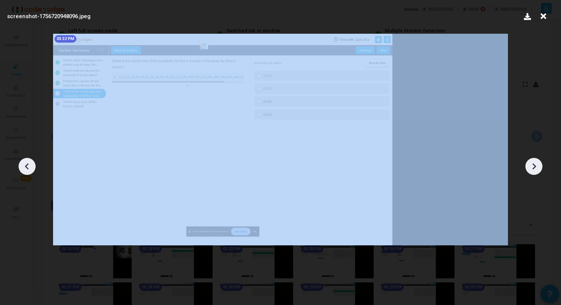
click at [532, 162] on icon at bounding box center [533, 166] width 11 height 11
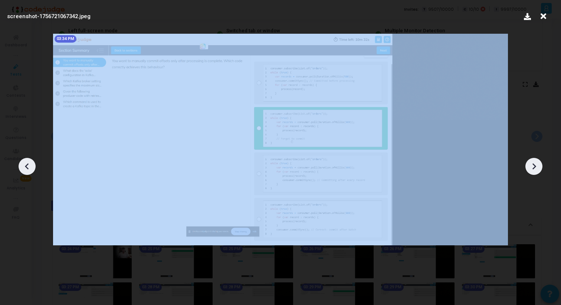
click at [532, 162] on icon at bounding box center [533, 166] width 11 height 11
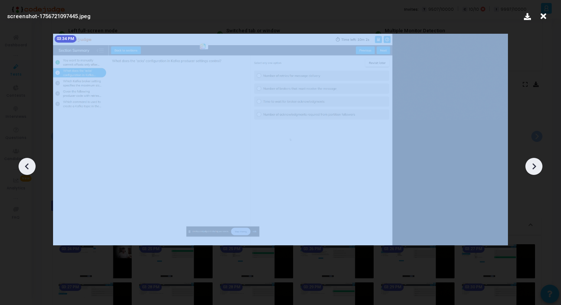
click at [532, 162] on icon at bounding box center [533, 166] width 11 height 11
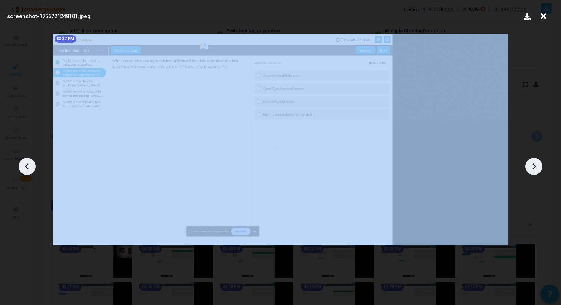
click at [532, 162] on icon at bounding box center [533, 166] width 11 height 11
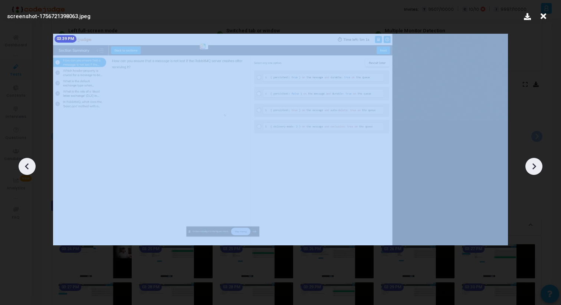
click at [532, 162] on icon at bounding box center [533, 166] width 11 height 11
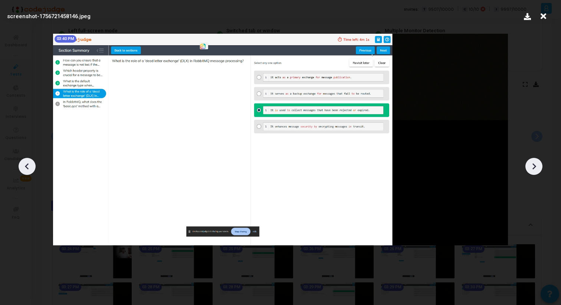
click at [541, 17] on icon at bounding box center [542, 16] width 11 height 14
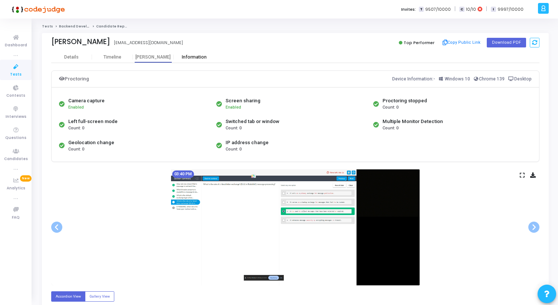
click at [192, 55] on div "Information" at bounding box center [194, 58] width 41 height 6
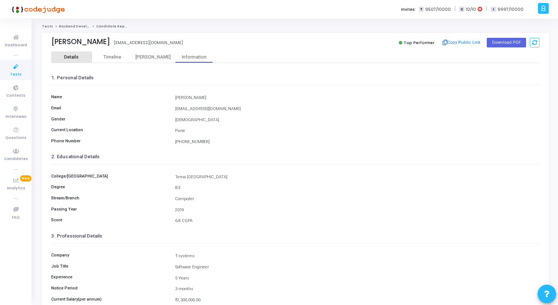
click at [72, 61] on div "Details" at bounding box center [71, 57] width 41 height 11
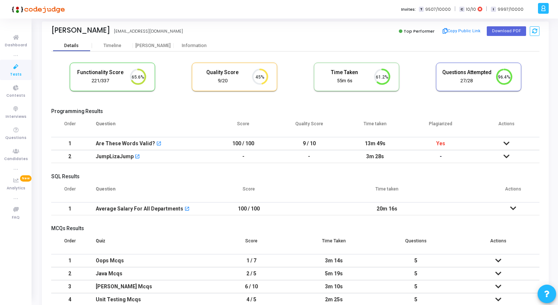
scroll to position [14, 0]
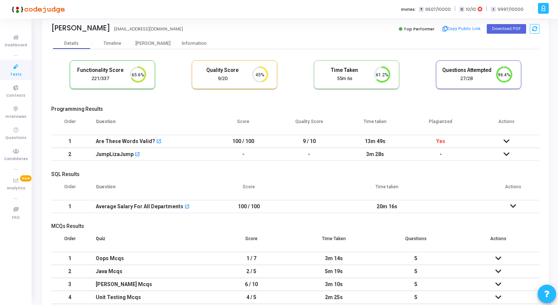
click at [506, 141] on icon at bounding box center [506, 141] width 6 height 5
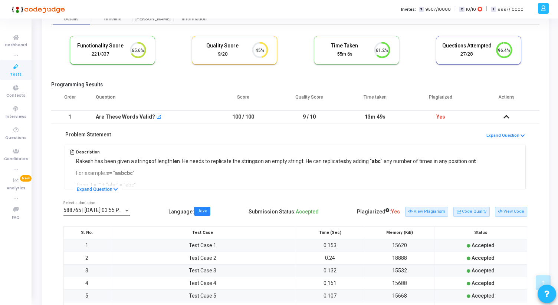
scroll to position [0, 0]
